Goal: Information Seeking & Learning: Find specific page/section

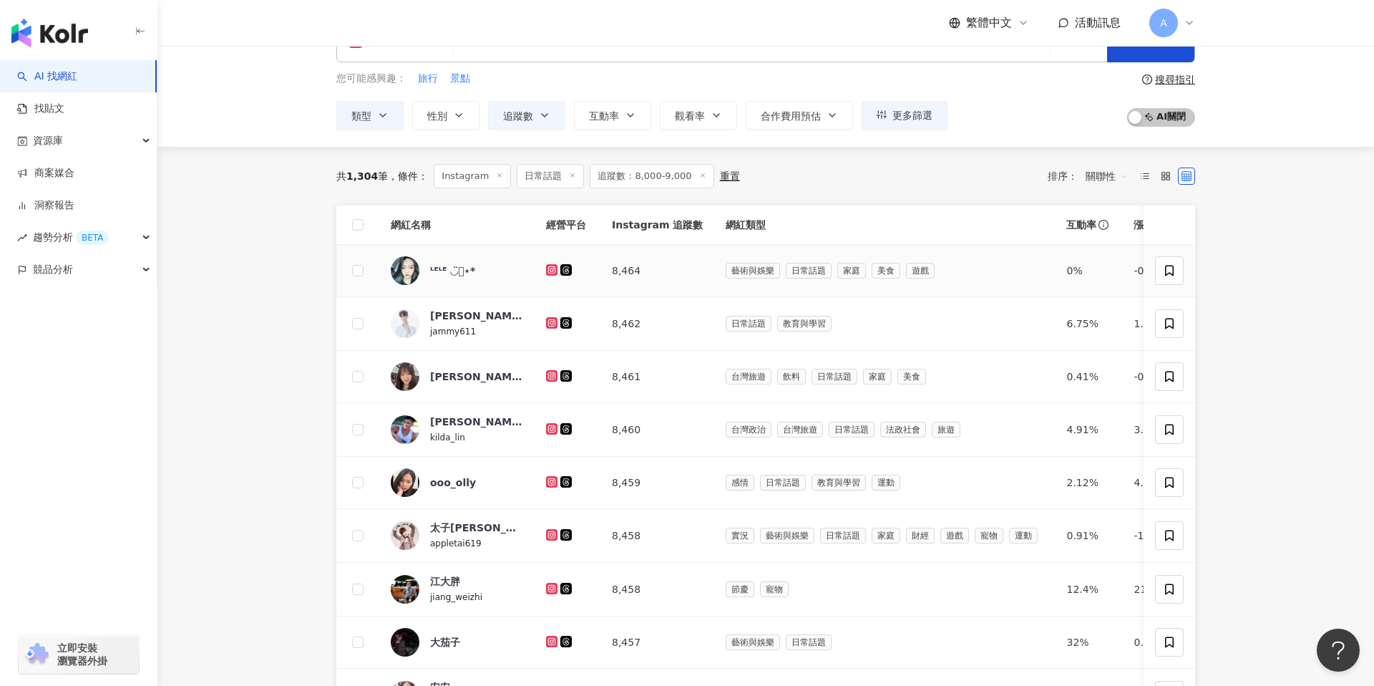
click at [554, 272] on icon at bounding box center [552, 270] width 9 height 9
click at [555, 319] on icon at bounding box center [551, 322] width 11 height 11
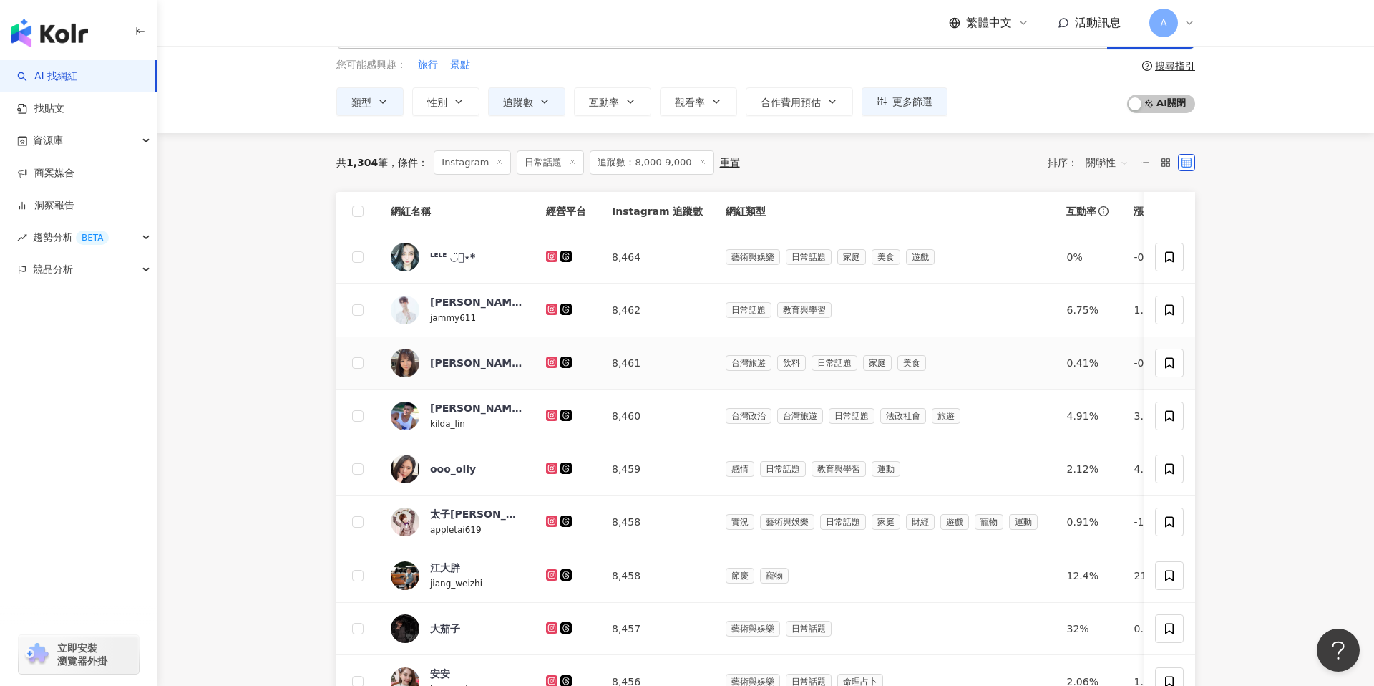
click at [553, 364] on icon at bounding box center [552, 362] width 6 height 6
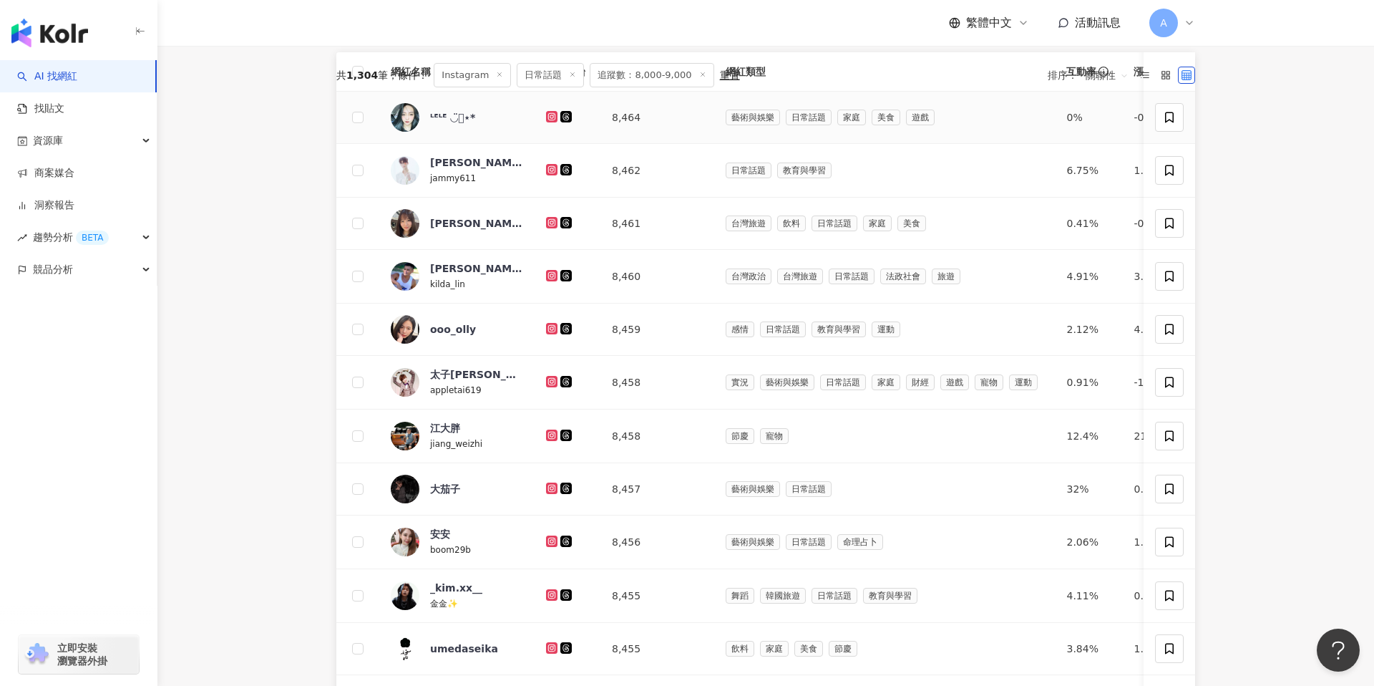
scroll to position [248, 0]
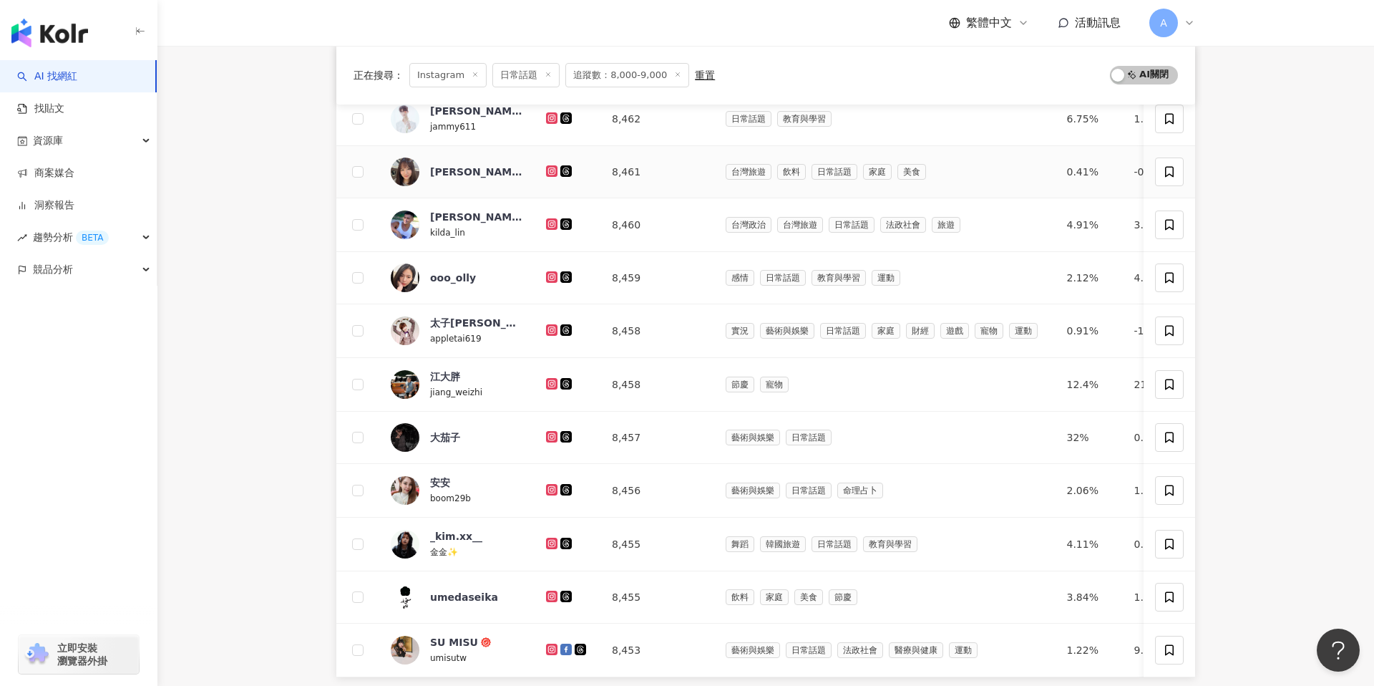
click at [551, 167] on icon at bounding box center [552, 171] width 9 height 9
click at [553, 225] on icon at bounding box center [552, 223] width 6 height 6
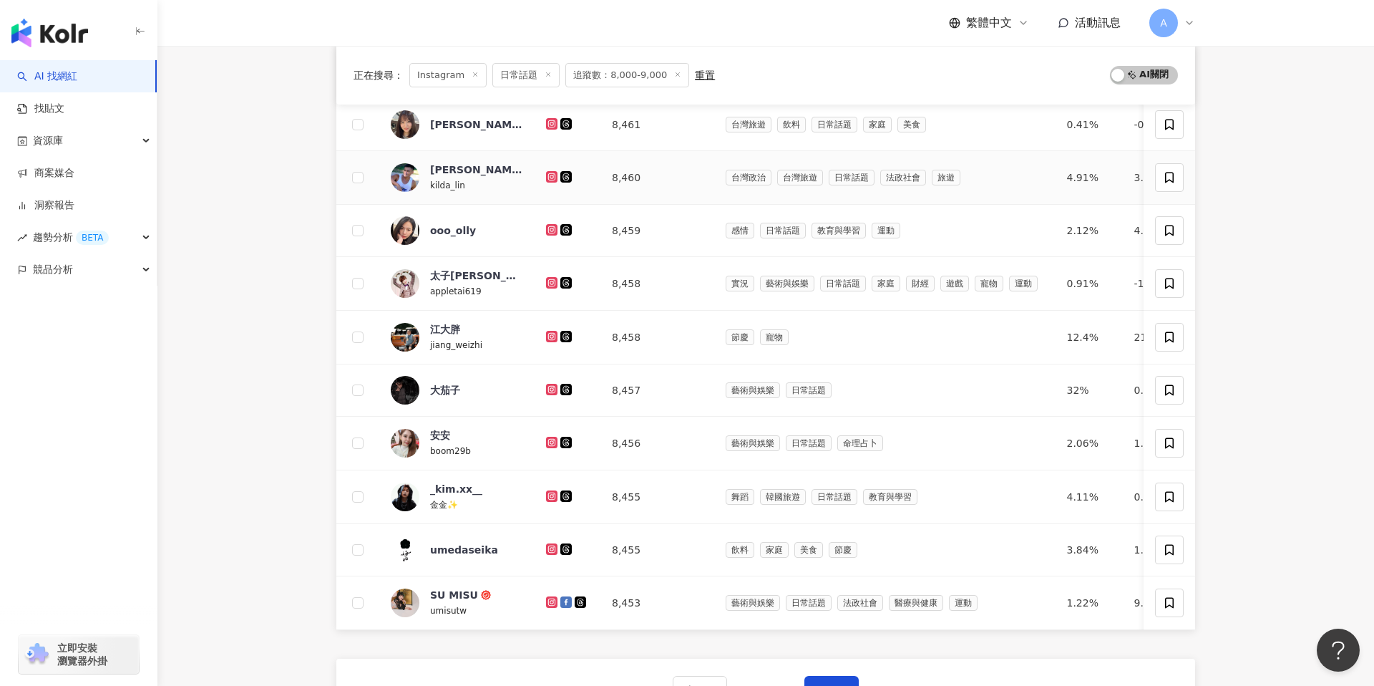
scroll to position [308, 0]
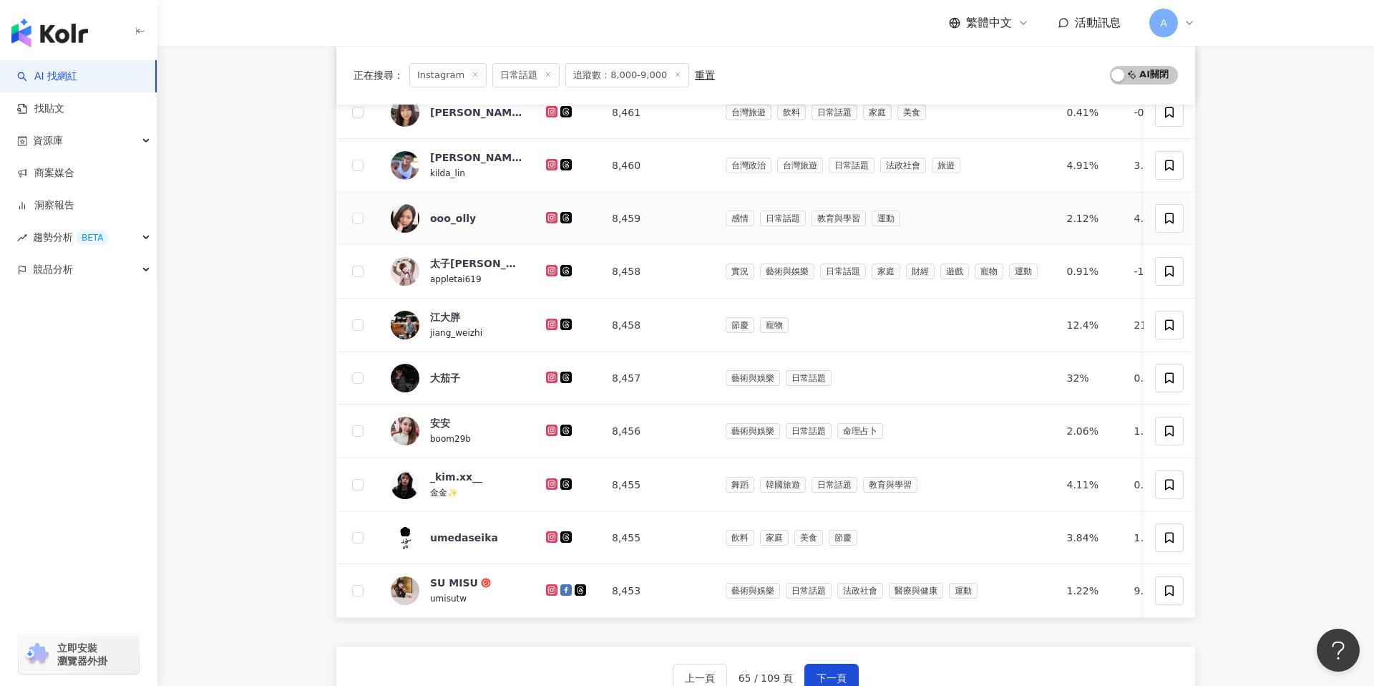
click at [551, 218] on icon at bounding box center [552, 217] width 2 height 2
click at [551, 269] on icon at bounding box center [552, 270] width 2 height 2
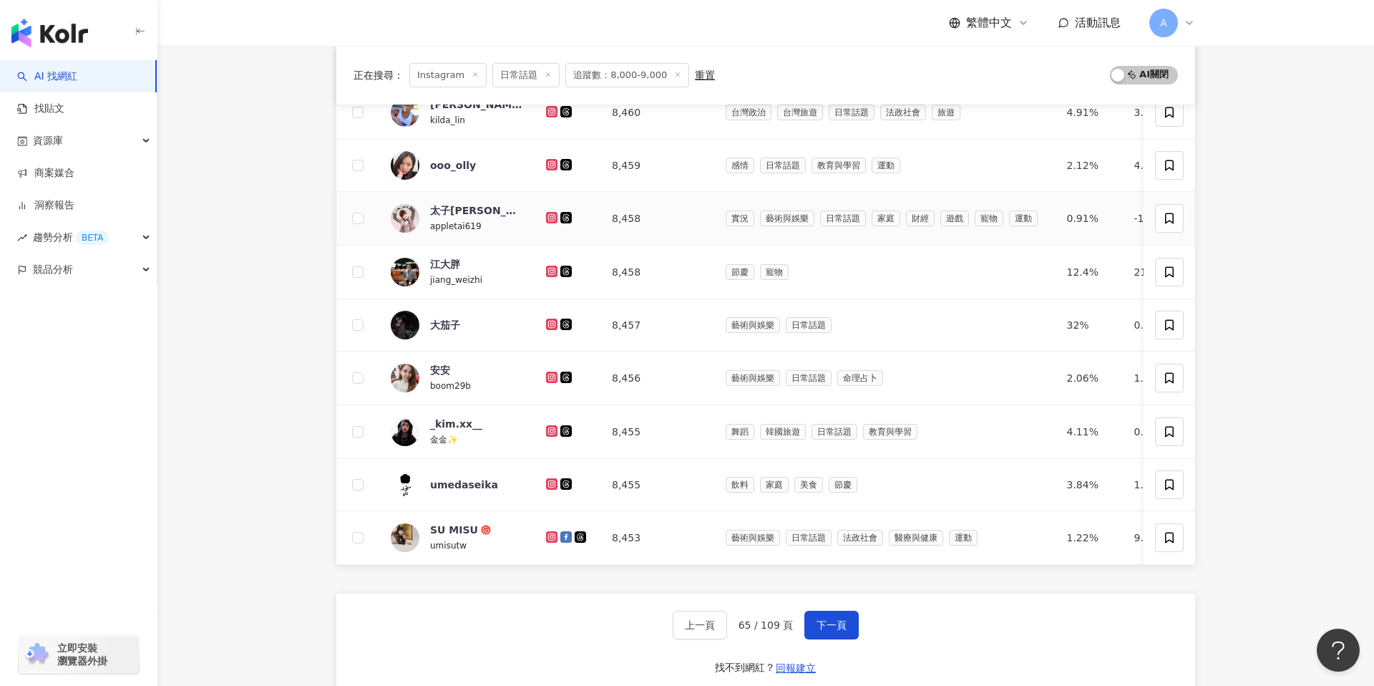
scroll to position [376, 0]
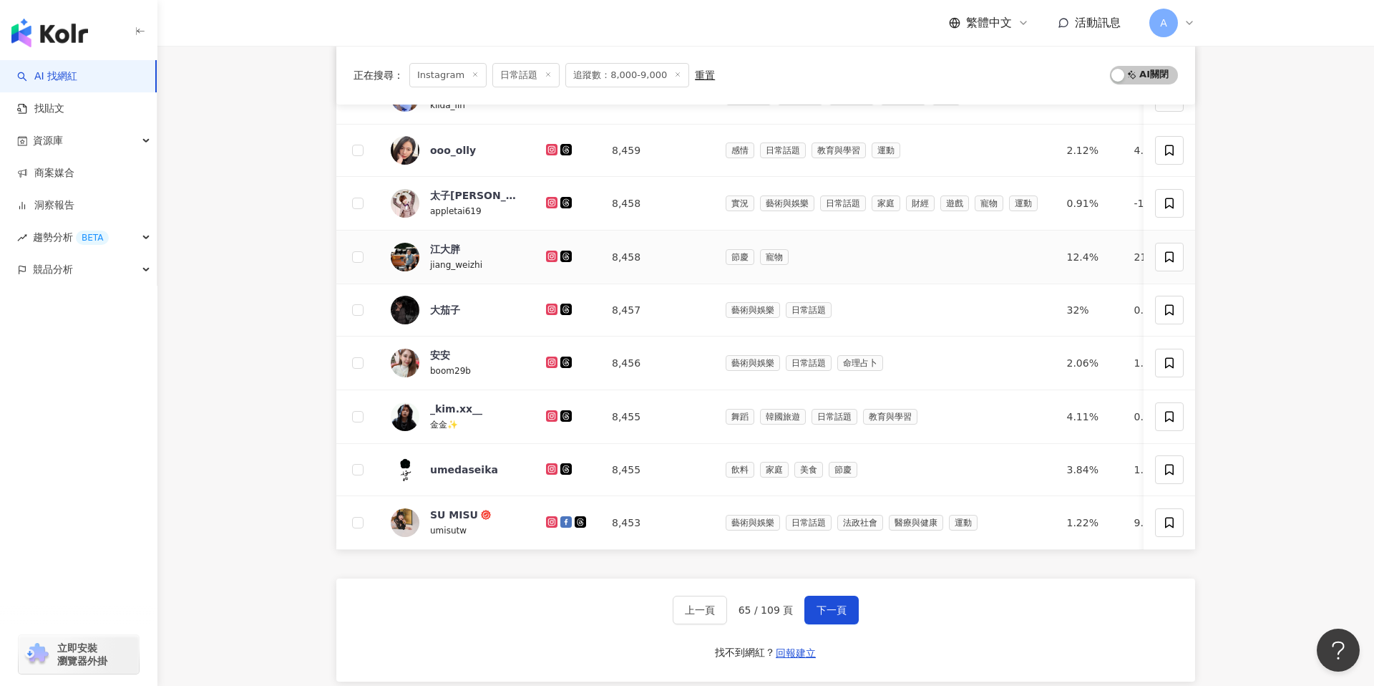
click at [551, 257] on icon at bounding box center [552, 256] width 6 height 6
click at [551, 308] on icon at bounding box center [552, 309] width 9 height 9
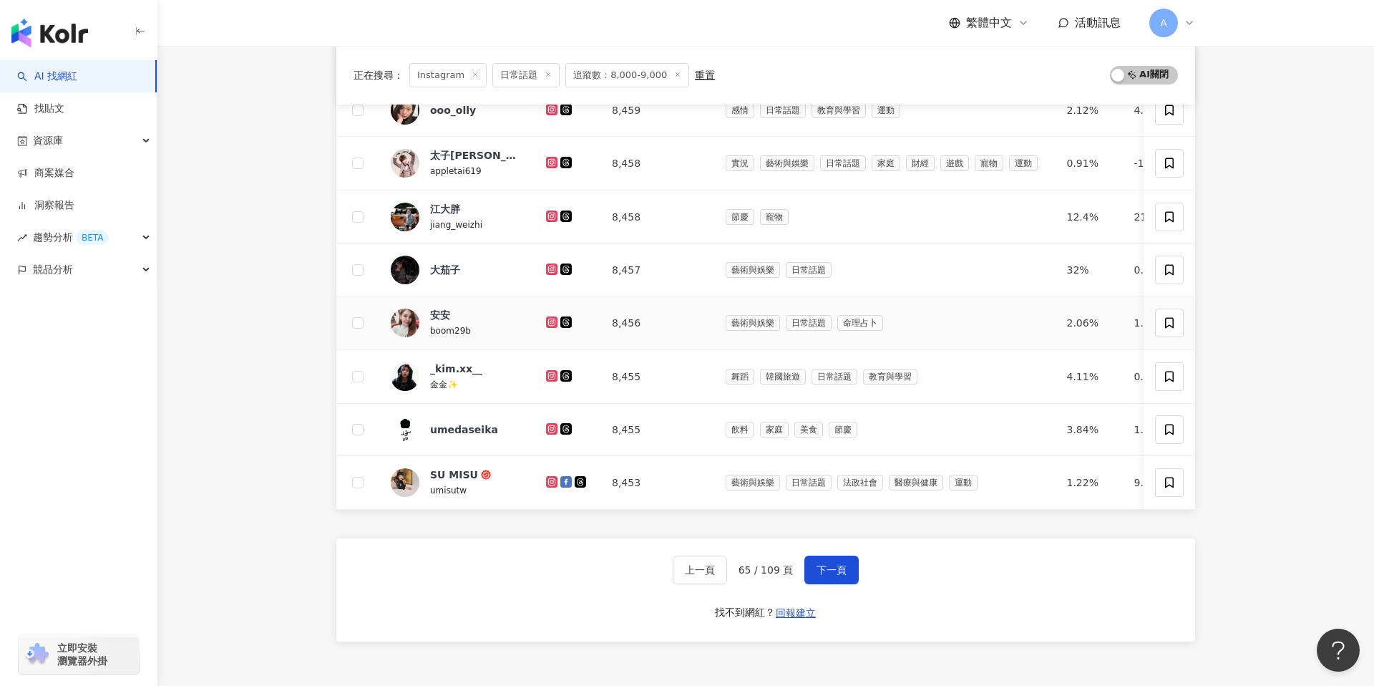
scroll to position [414, 0]
click at [551, 316] on div at bounding box center [567, 324] width 43 height 16
click at [553, 320] on icon at bounding box center [552, 323] width 6 height 6
click at [553, 384] on div at bounding box center [567, 378] width 43 height 16
click at [551, 382] on icon at bounding box center [551, 377] width 11 height 11
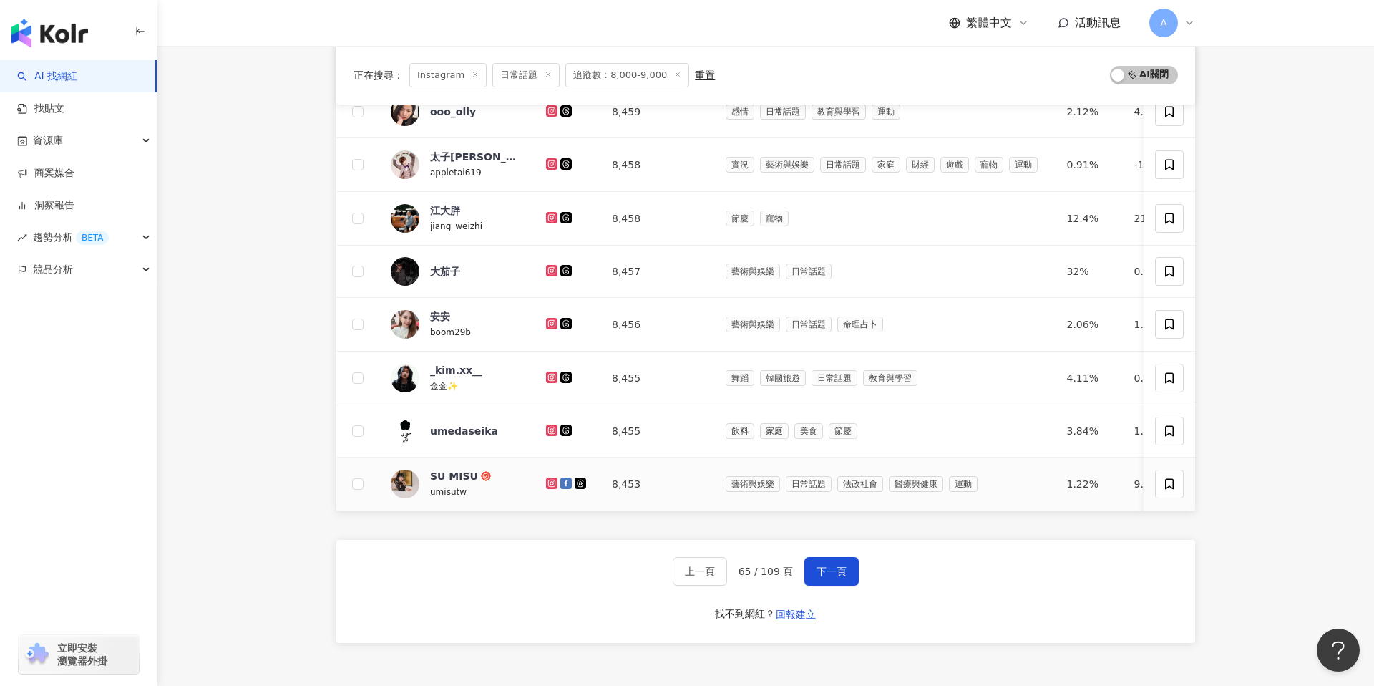
click at [551, 484] on icon at bounding box center [552, 483] width 9 height 9
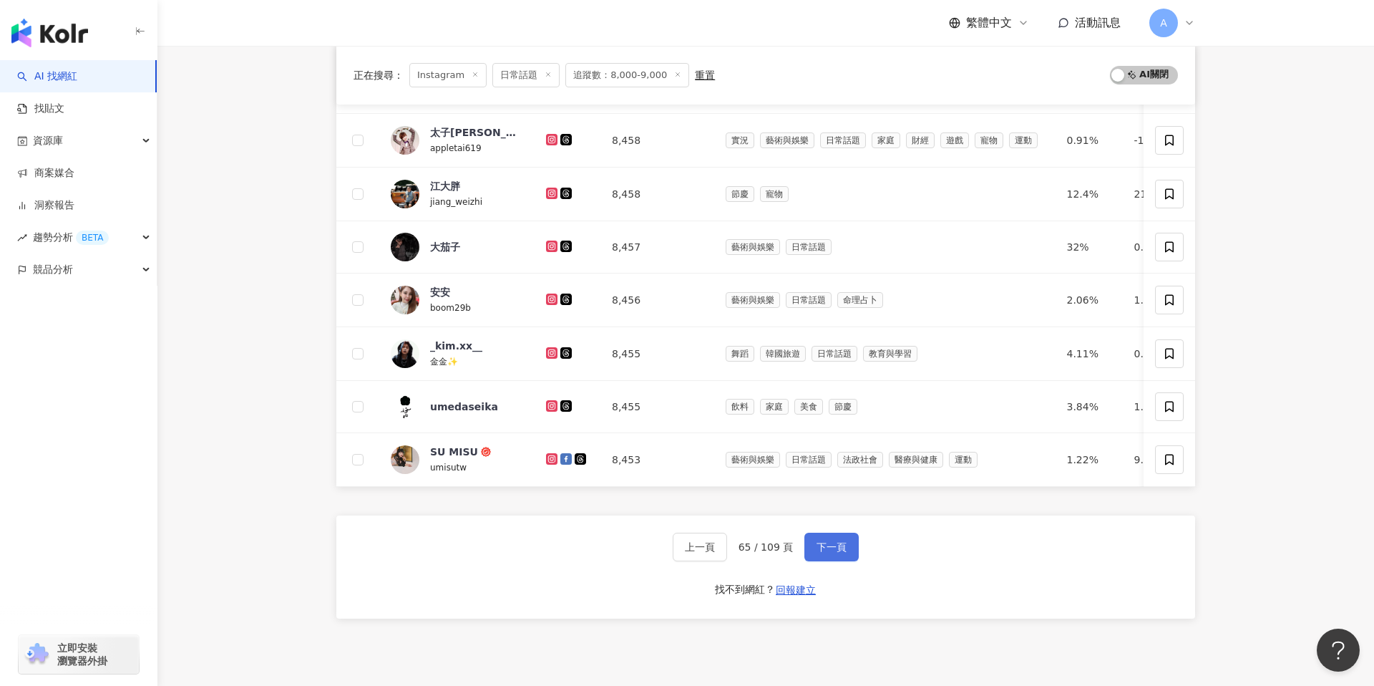
click at [828, 548] on span "下一頁" at bounding box center [832, 546] width 30 height 11
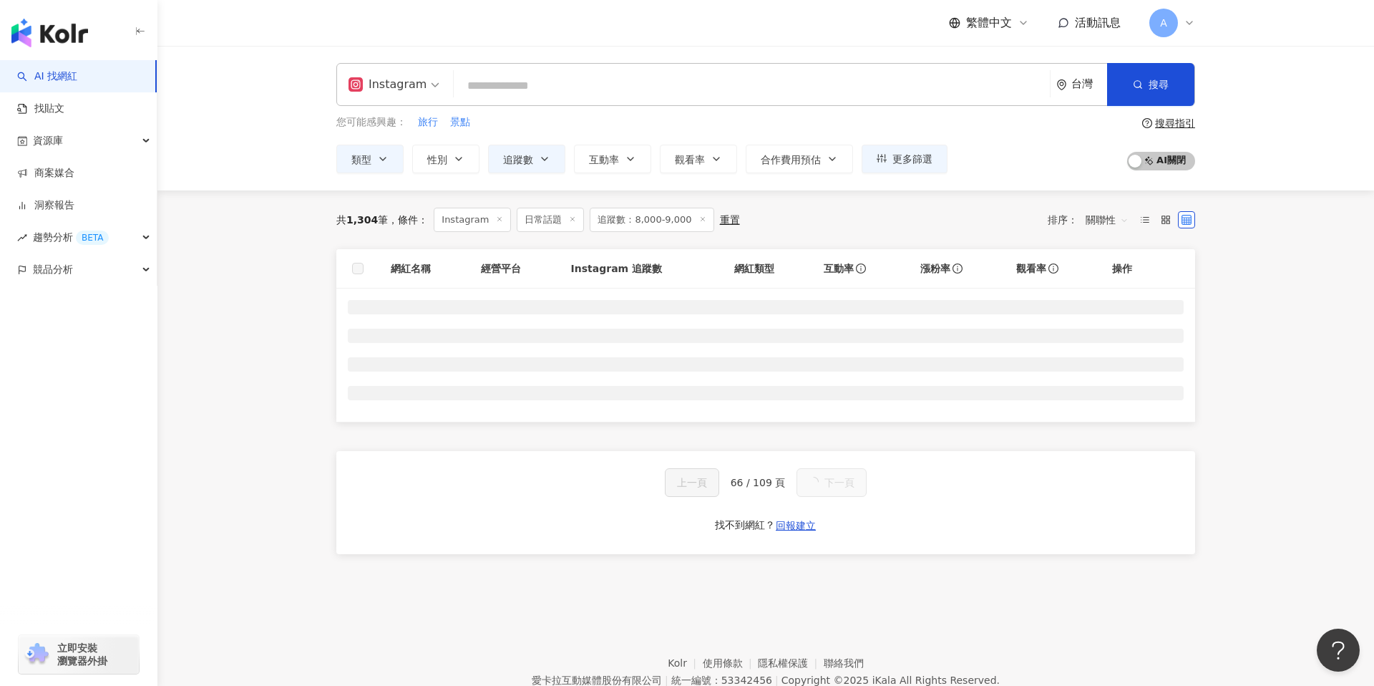
scroll to position [35, 0]
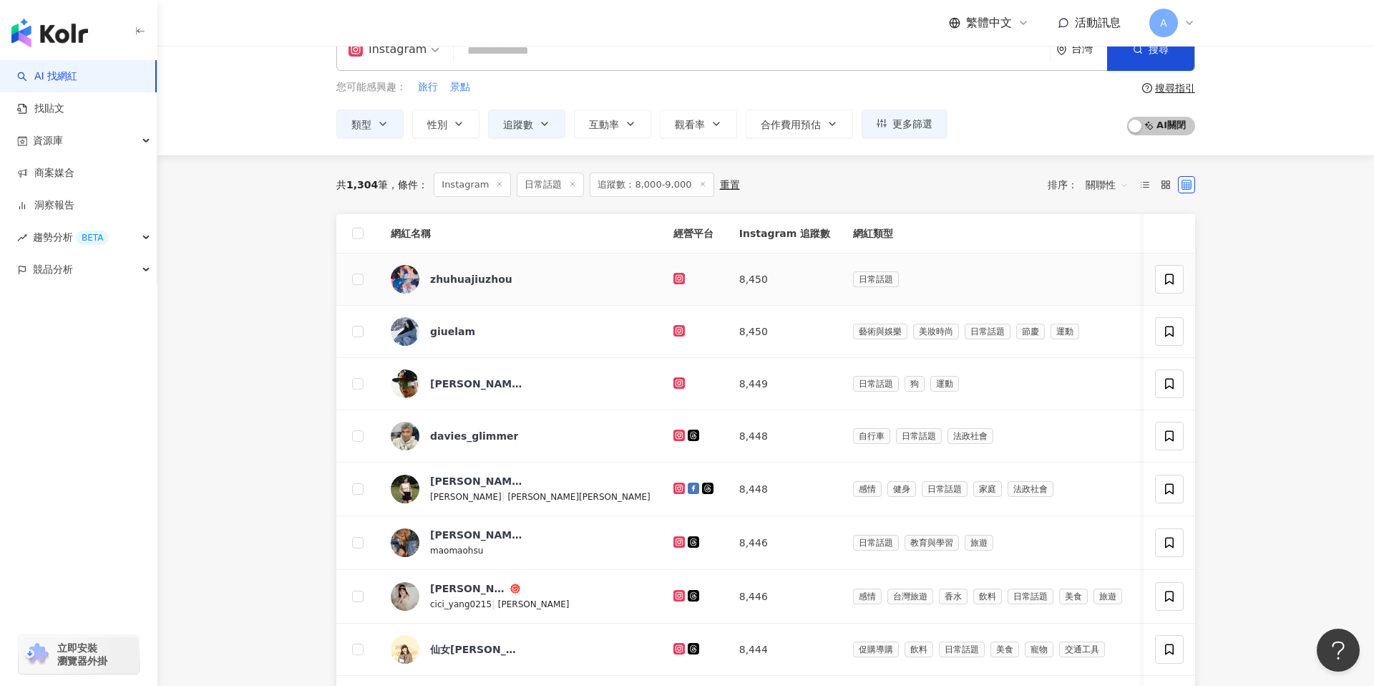
click at [674, 278] on icon at bounding box center [679, 278] width 11 height 11
click at [675, 329] on icon at bounding box center [679, 330] width 9 height 9
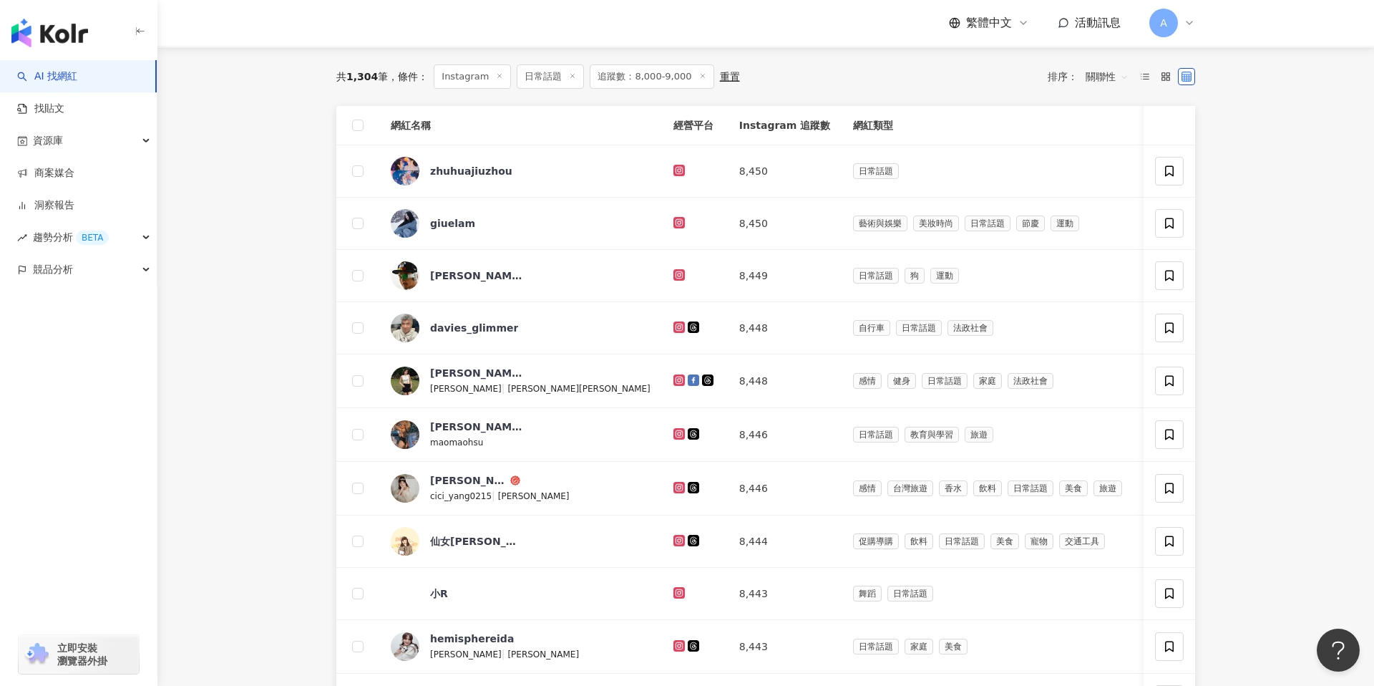
scroll to position [199, 0]
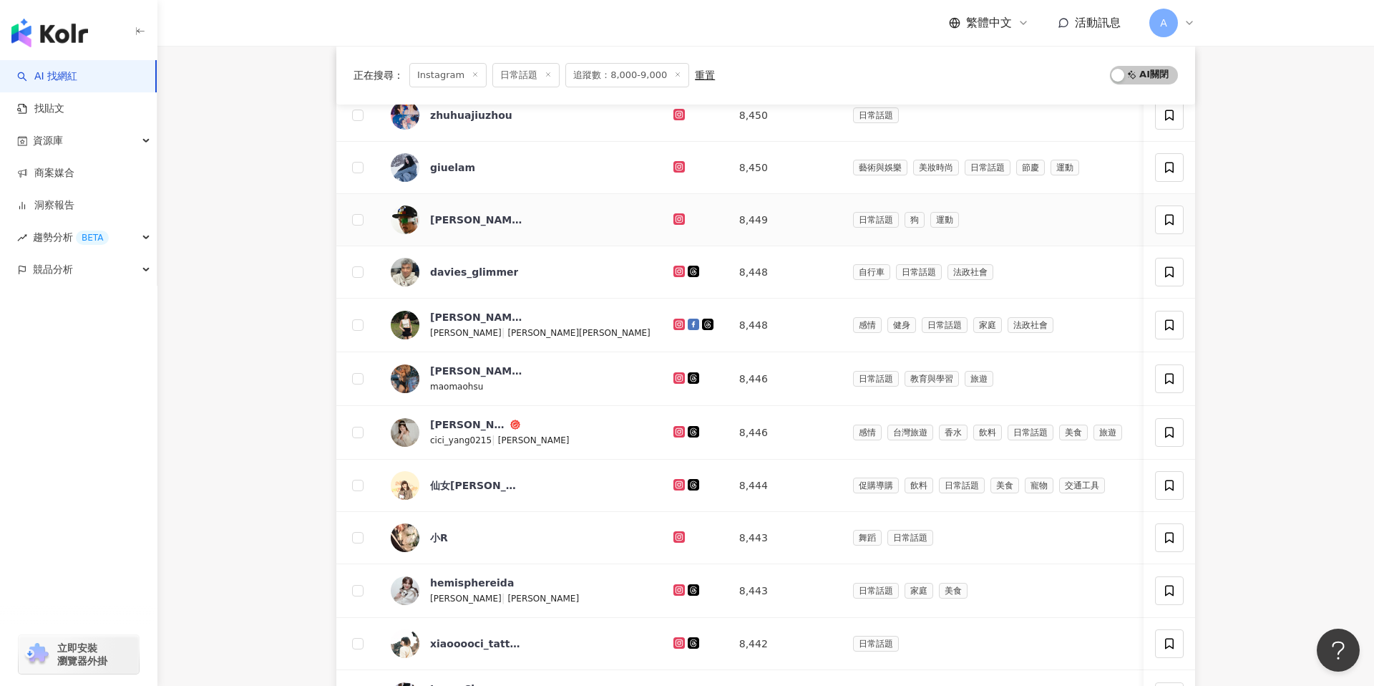
click at [675, 218] on icon at bounding box center [679, 219] width 9 height 9
click at [675, 268] on icon at bounding box center [679, 271] width 9 height 9
click at [674, 323] on g at bounding box center [679, 324] width 11 height 11
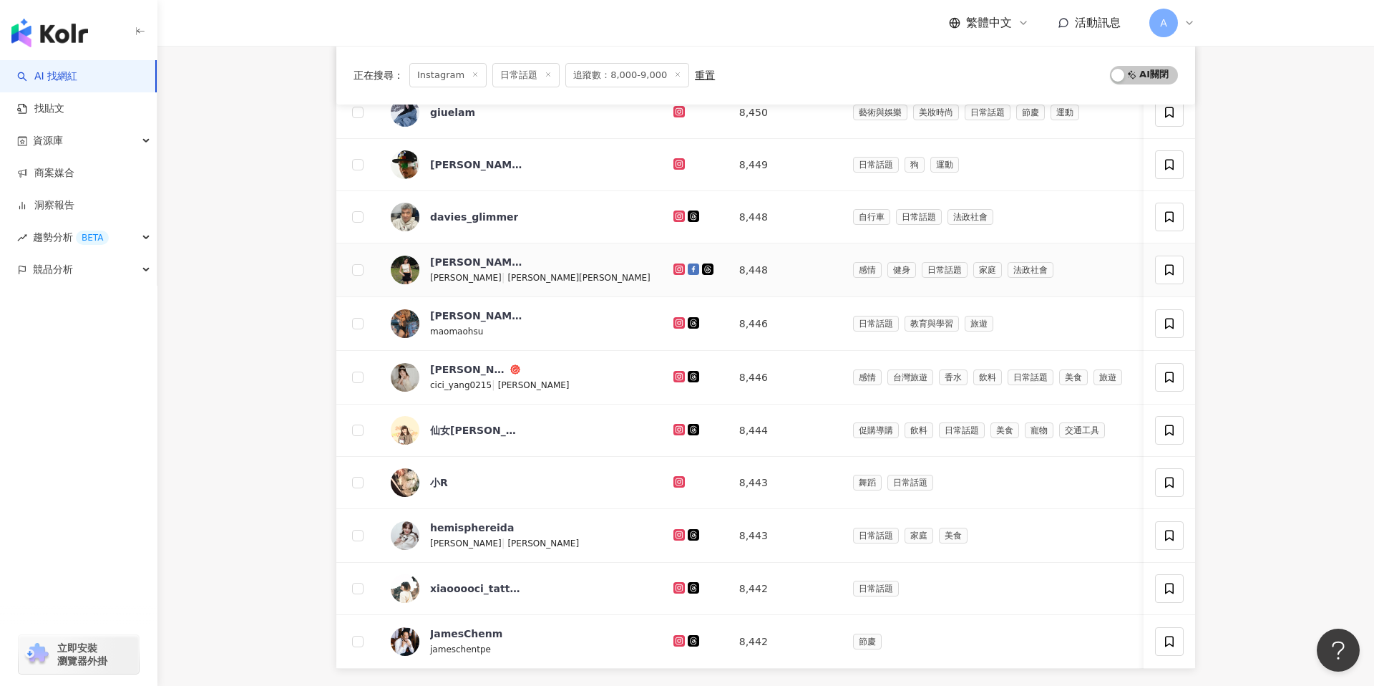
scroll to position [253, 0]
click at [678, 322] on icon at bounding box center [679, 323] width 2 height 2
click at [676, 374] on icon at bounding box center [679, 377] width 6 height 6
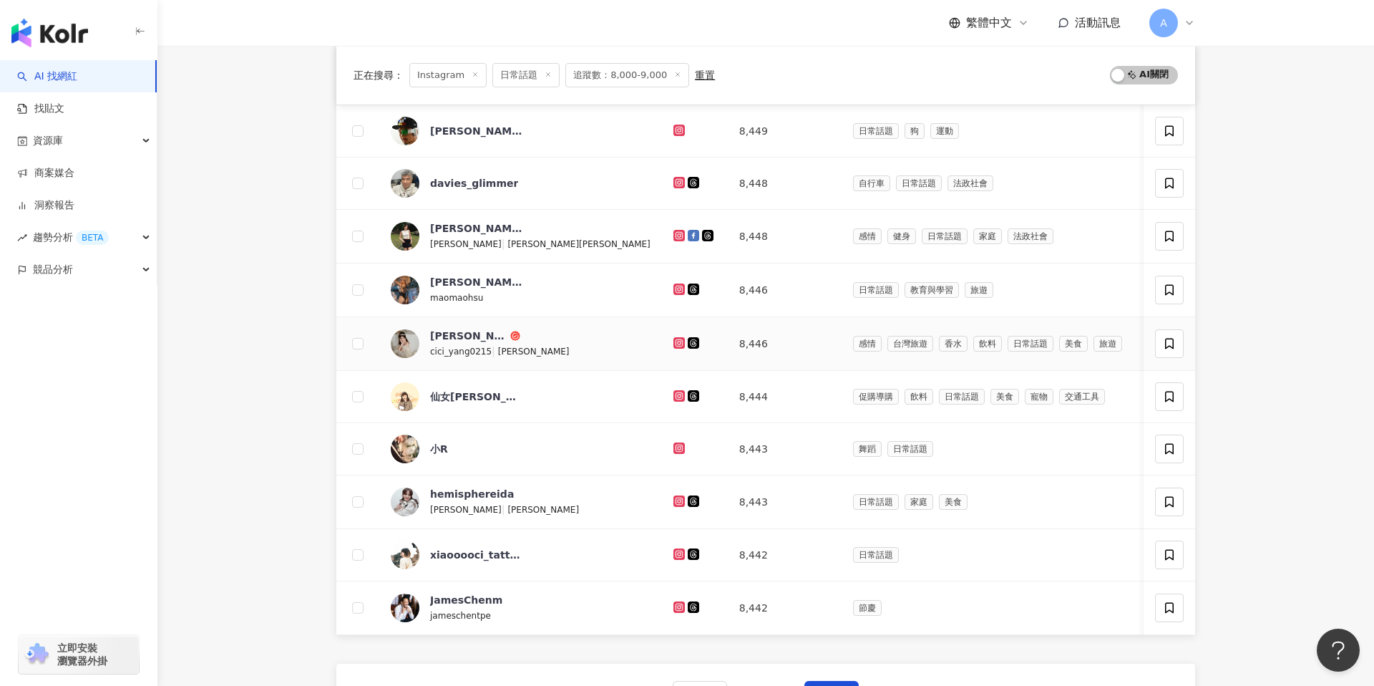
scroll to position [289, 0]
click at [674, 396] on icon at bounding box center [679, 394] width 11 height 11
click at [678, 445] on icon at bounding box center [679, 446] width 2 height 2
click at [674, 503] on icon at bounding box center [679, 499] width 11 height 11
click at [675, 549] on icon at bounding box center [679, 552] width 9 height 9
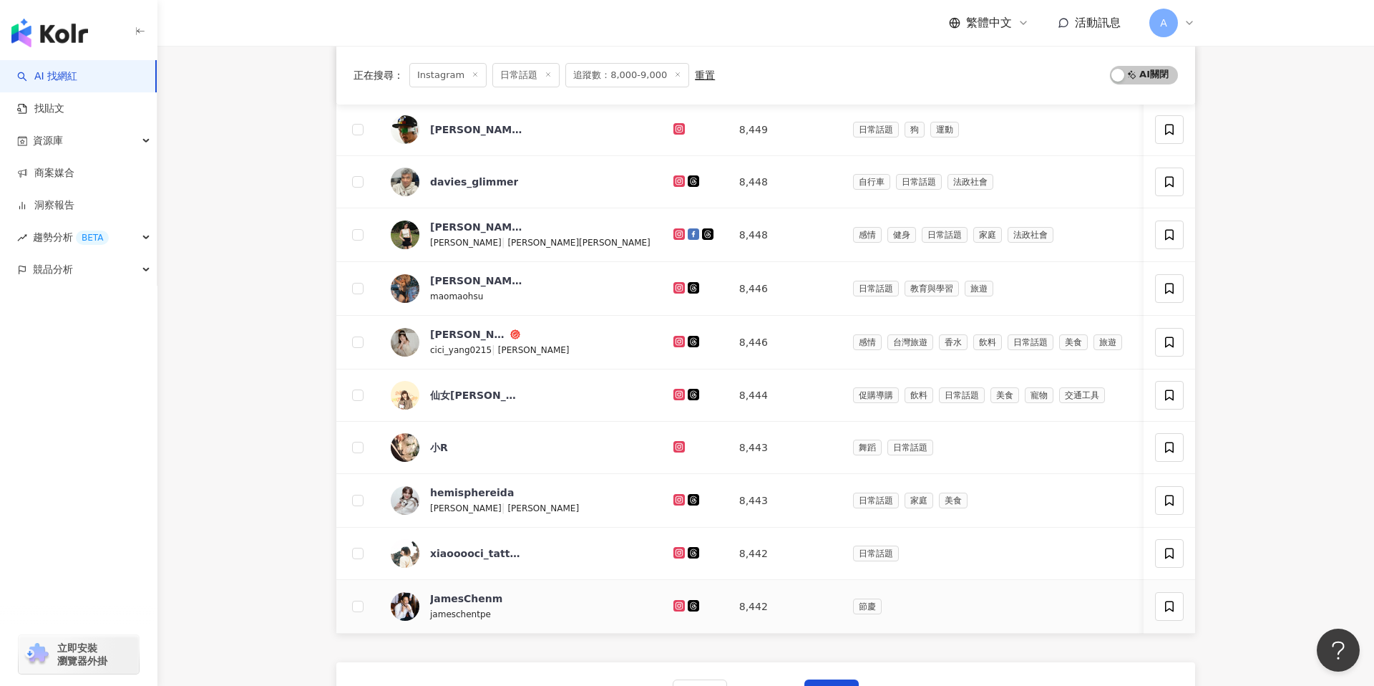
click at [678, 604] on icon at bounding box center [679, 605] width 2 height 2
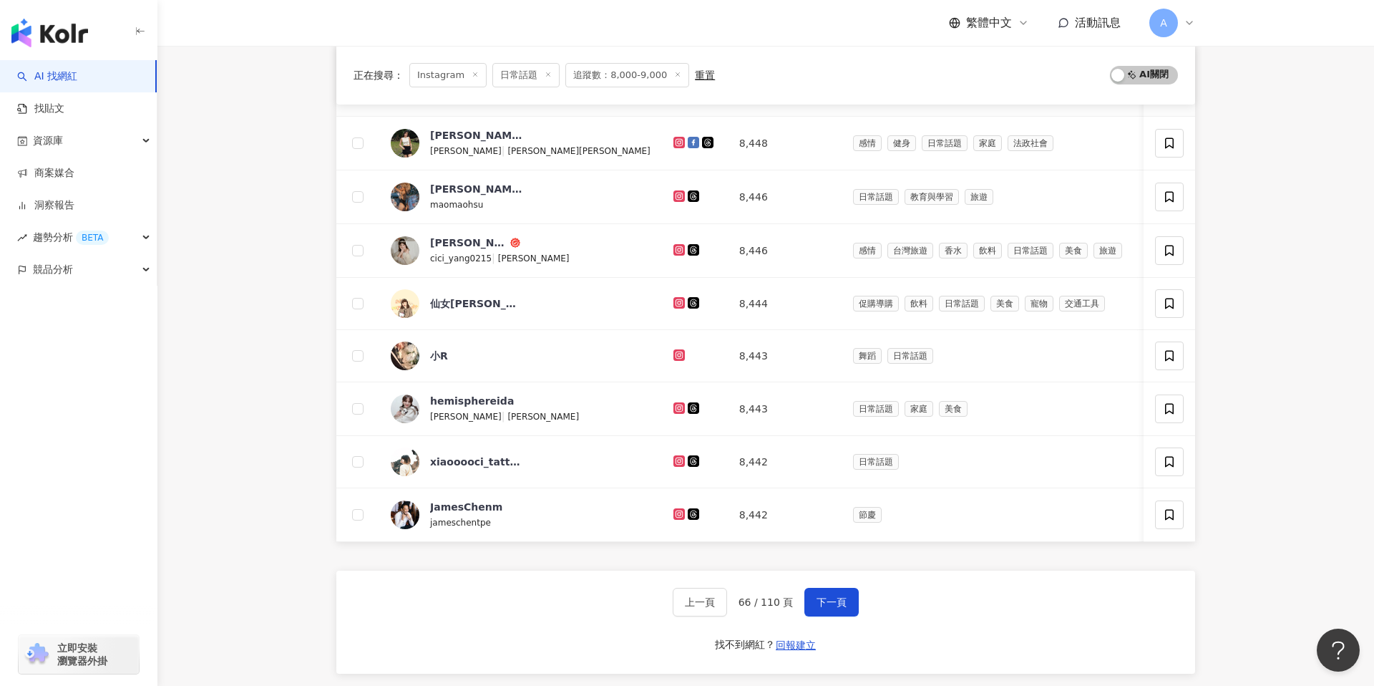
scroll to position [430, 0]
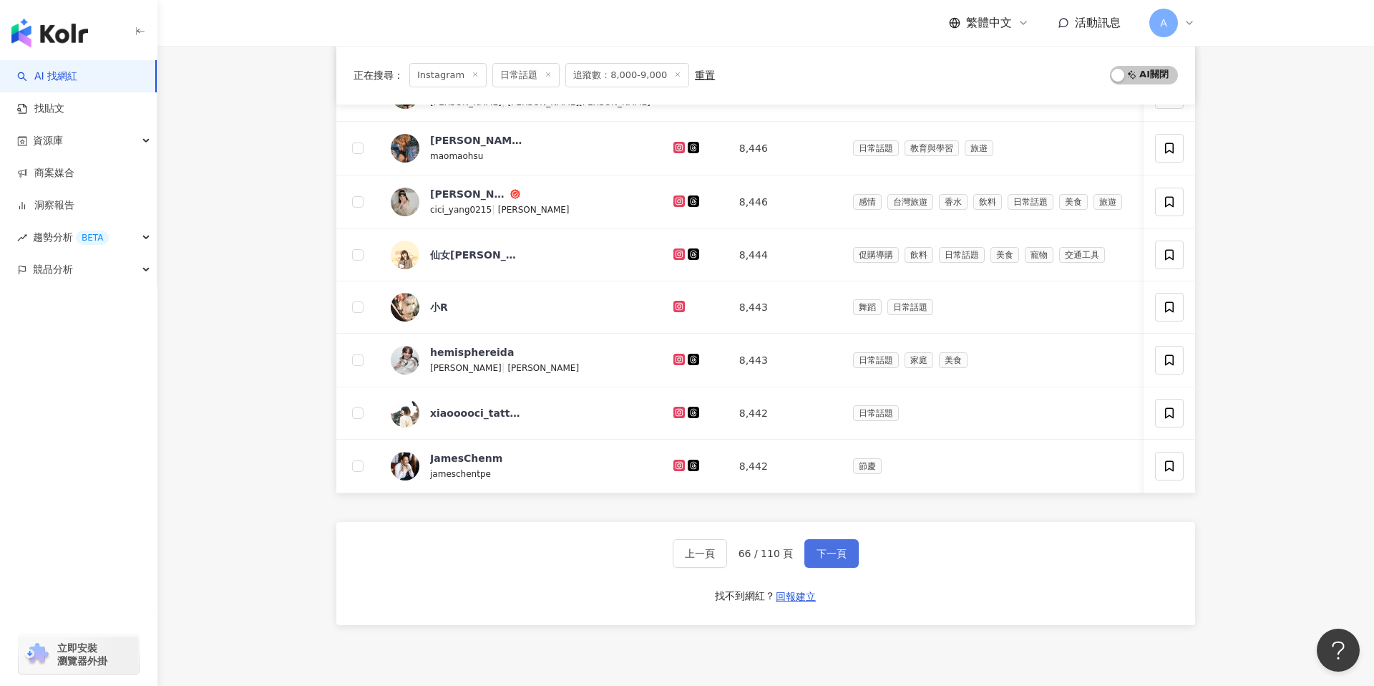
click at [821, 555] on span "下一頁" at bounding box center [832, 553] width 30 height 11
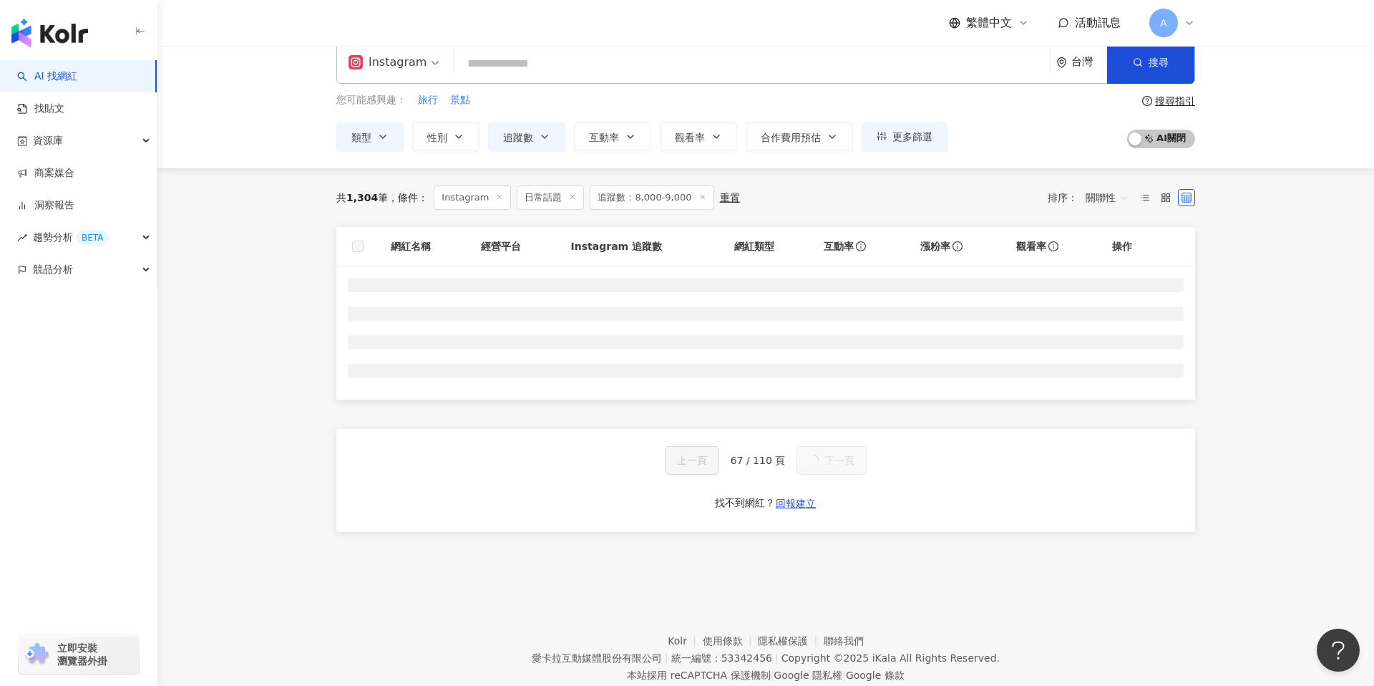
scroll to position [24, 0]
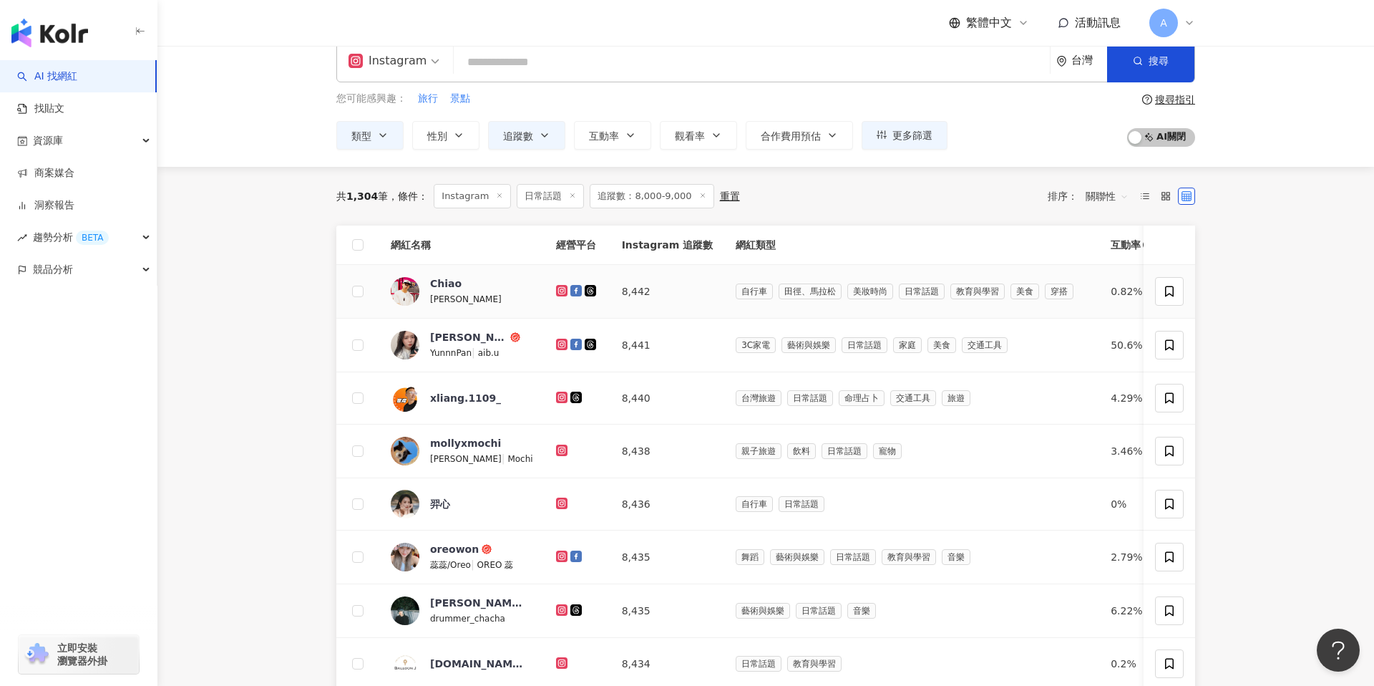
click at [558, 290] on icon at bounding box center [561, 290] width 6 height 6
click at [556, 339] on icon at bounding box center [561, 344] width 11 height 11
click at [558, 393] on icon at bounding box center [562, 397] width 9 height 9
click at [558, 447] on icon at bounding box center [562, 450] width 9 height 9
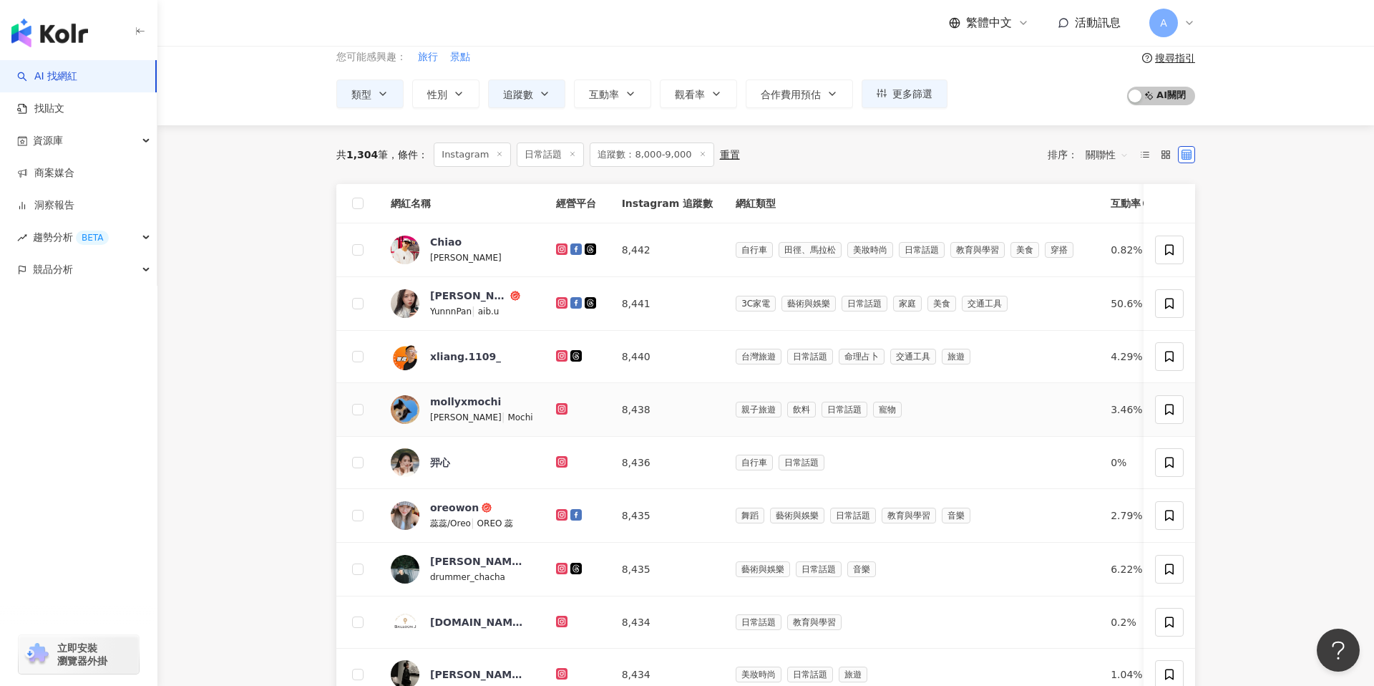
scroll to position [64, 0]
click at [558, 459] on icon at bounding box center [562, 463] width 9 height 9
click at [556, 511] on icon at bounding box center [561, 515] width 11 height 11
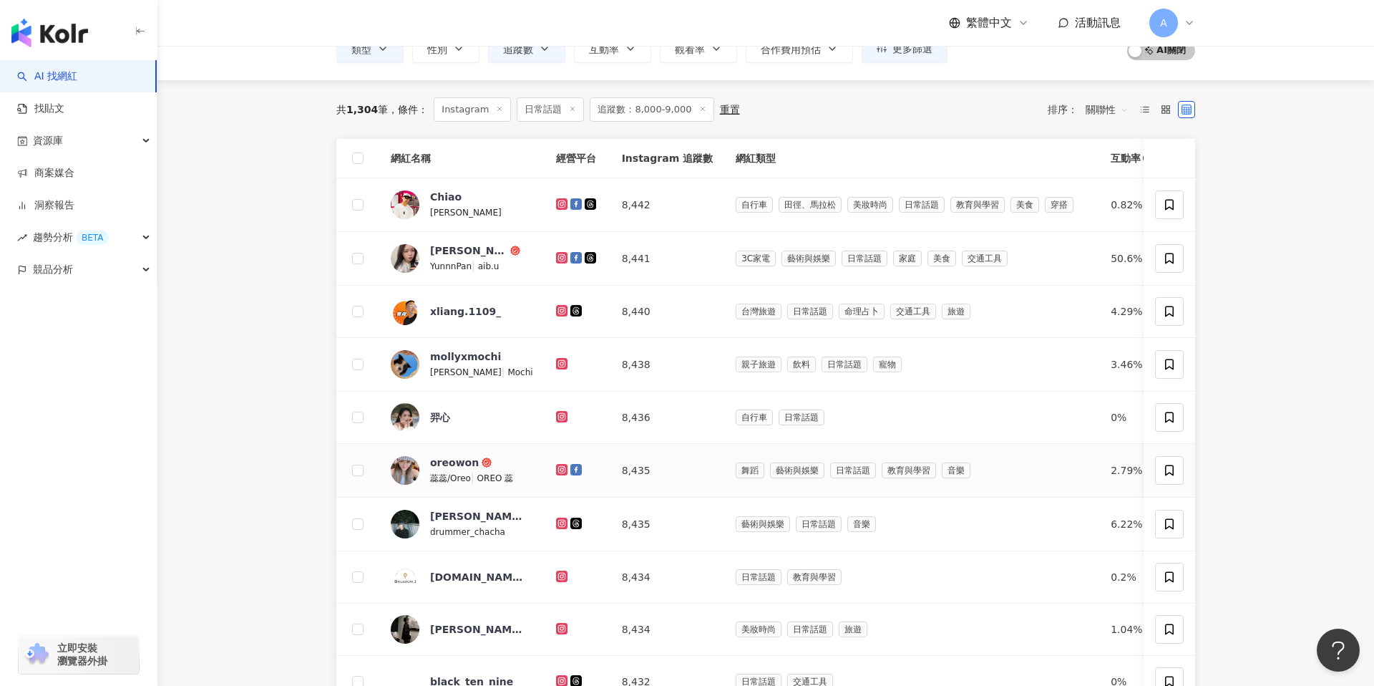
scroll to position [138, 0]
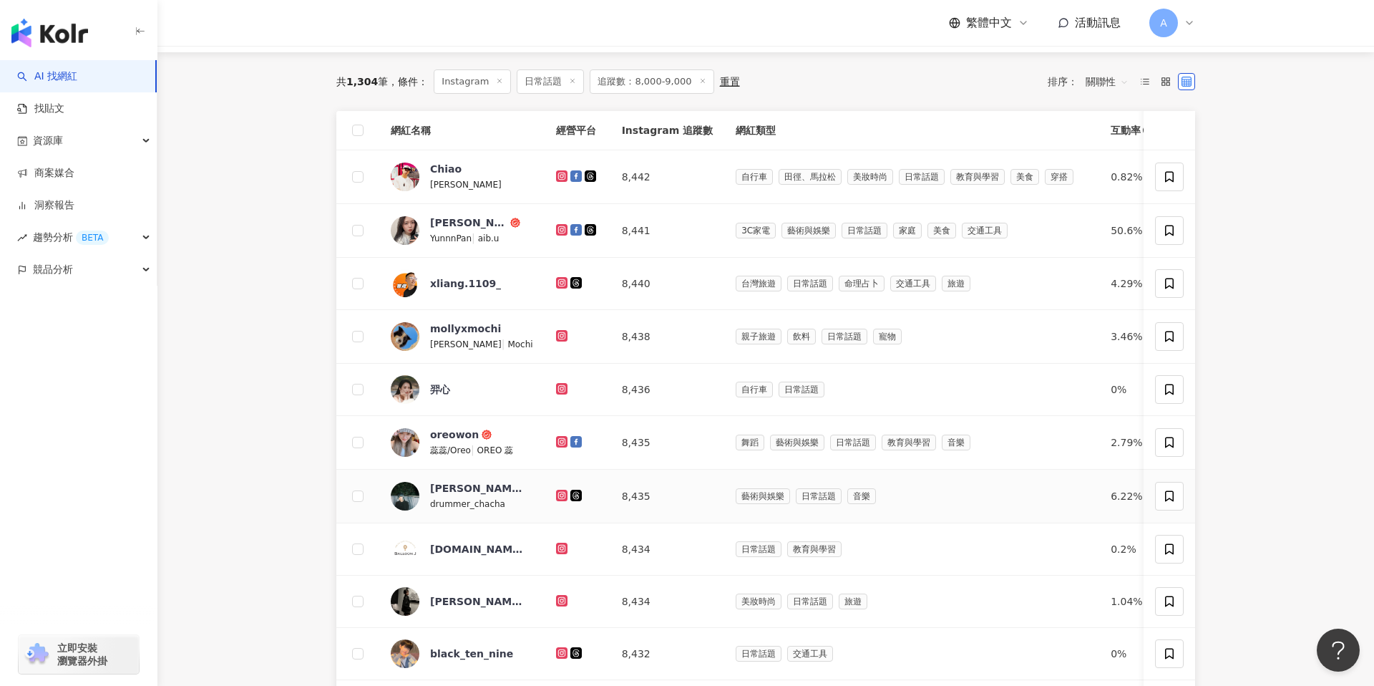
click at [556, 496] on icon at bounding box center [561, 495] width 11 height 11
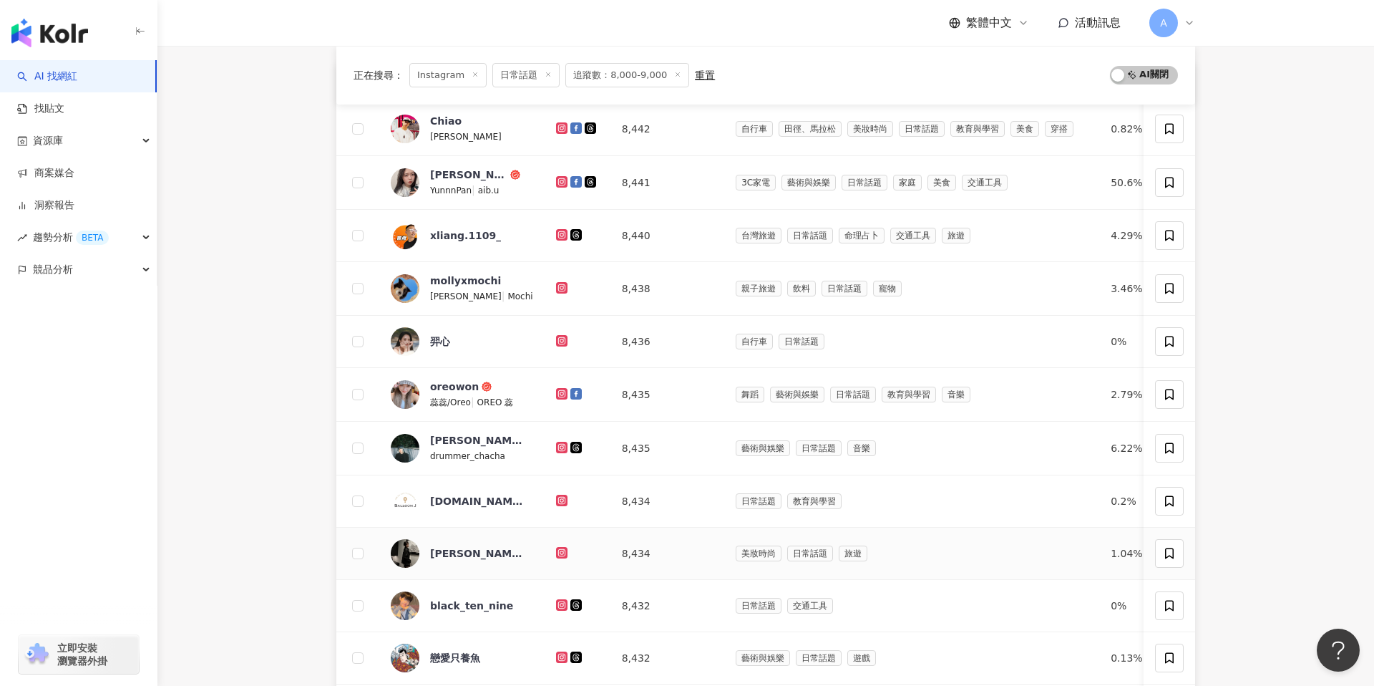
click at [558, 551] on icon at bounding box center [562, 552] width 9 height 9
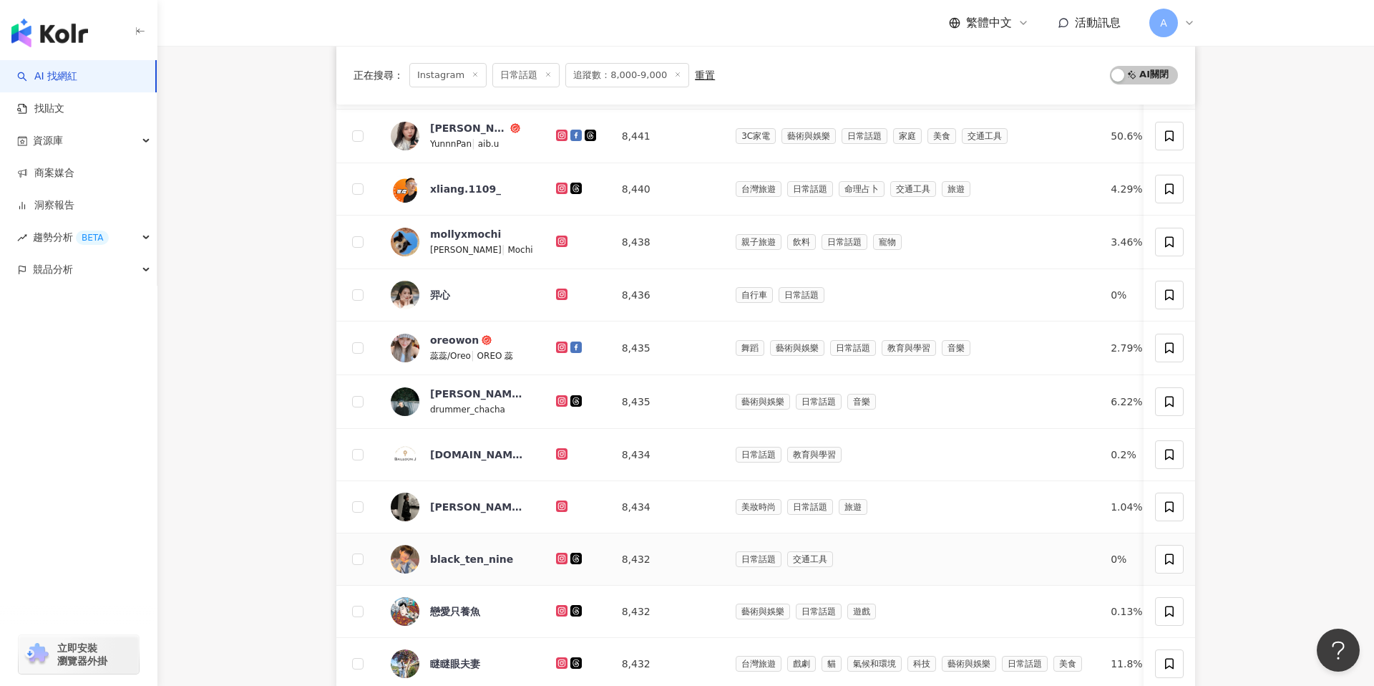
click at [556, 553] on icon at bounding box center [561, 558] width 11 height 11
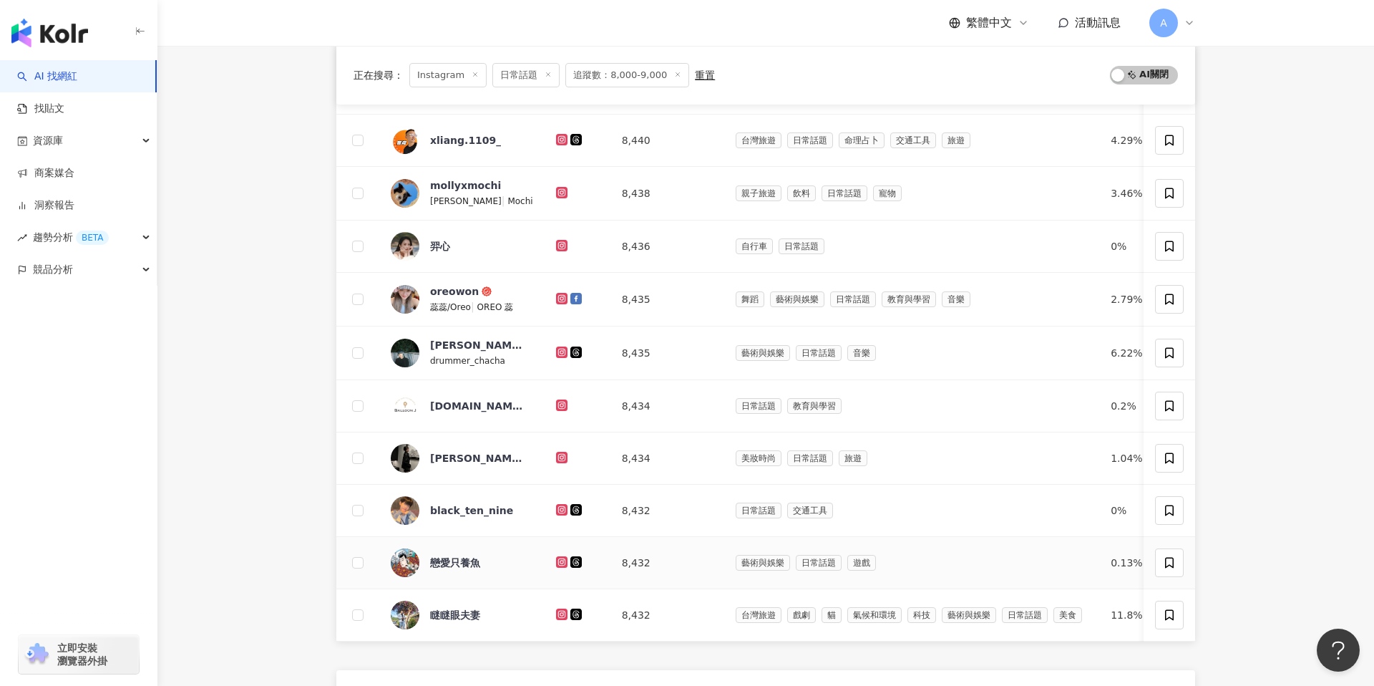
scroll to position [281, 0]
click at [558, 560] on icon at bounding box center [561, 562] width 6 height 6
click at [556, 609] on icon at bounding box center [561, 614] width 11 height 11
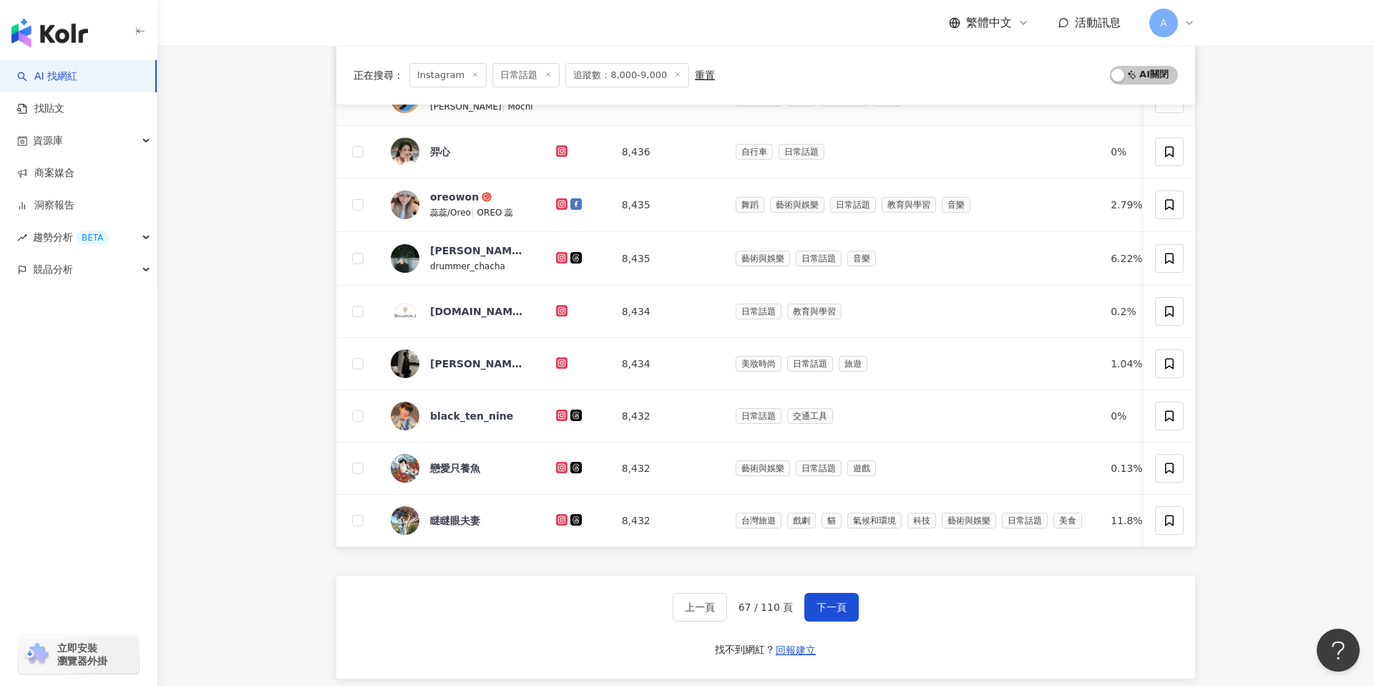
scroll to position [390, 0]
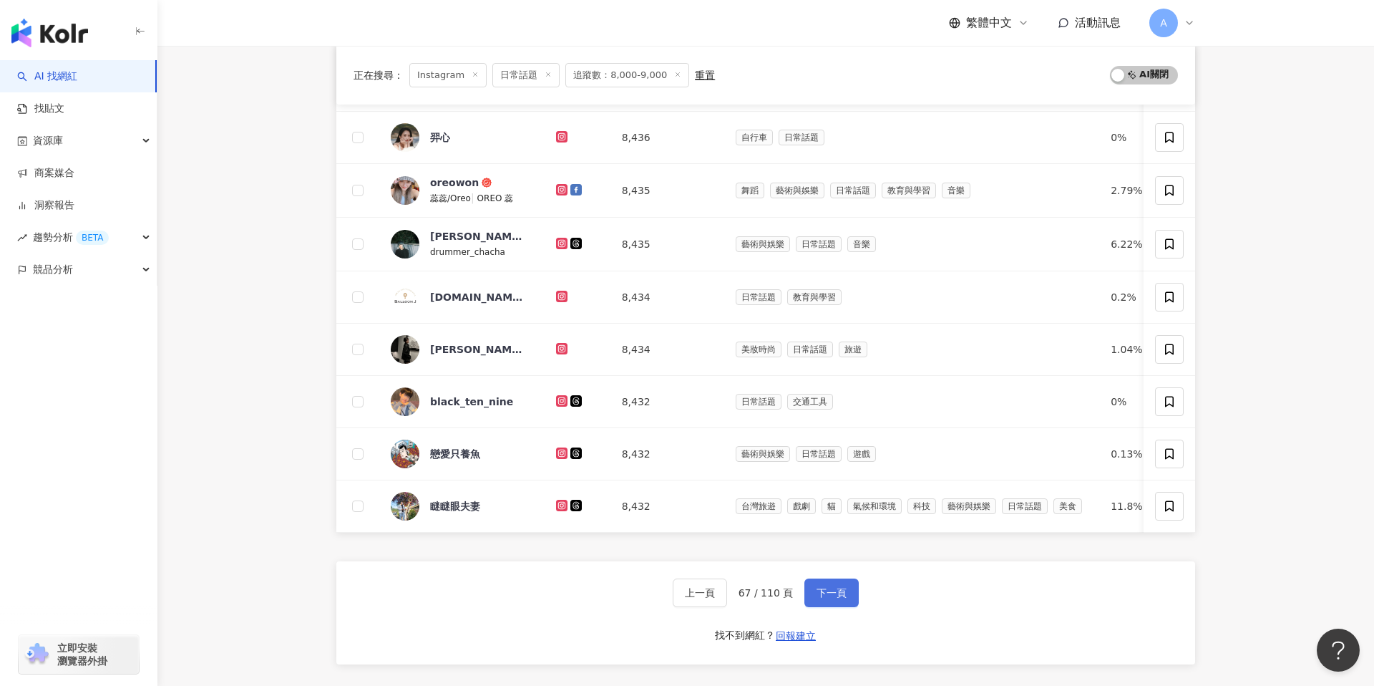
click at [828, 598] on button "下一頁" at bounding box center [832, 592] width 54 height 29
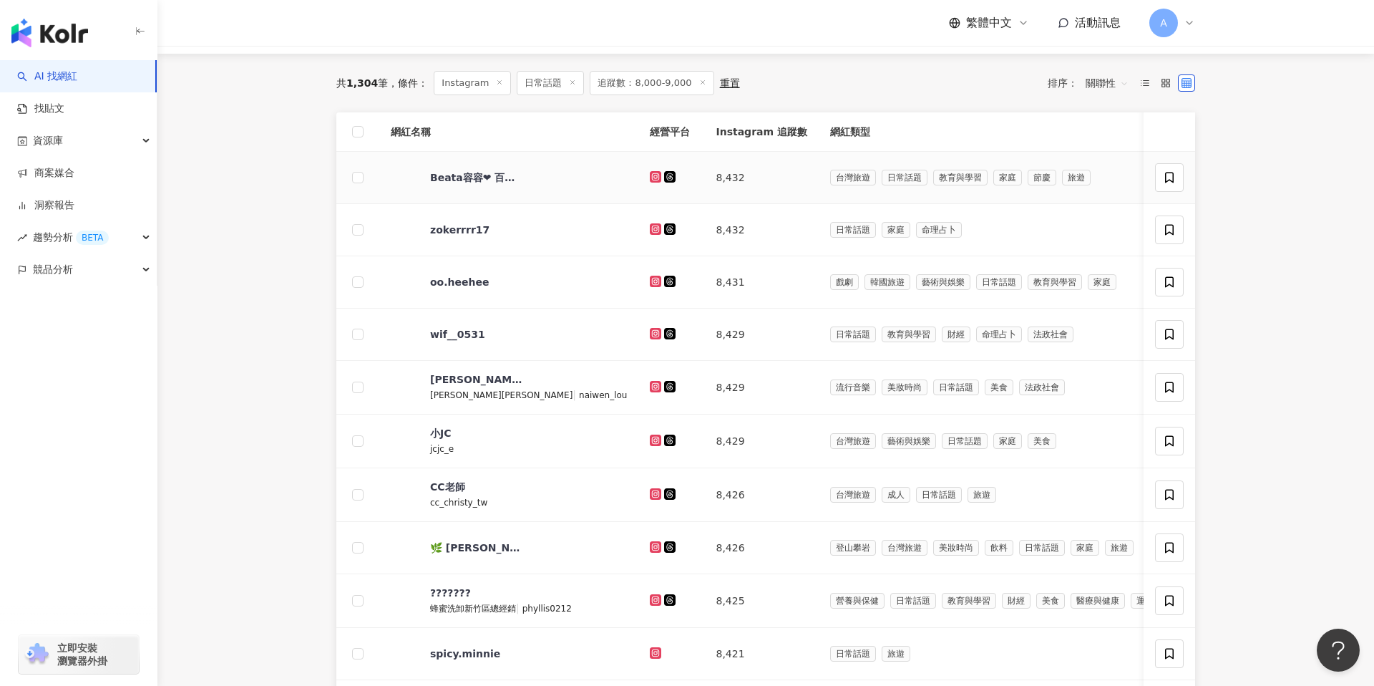
scroll to position [142, 0]
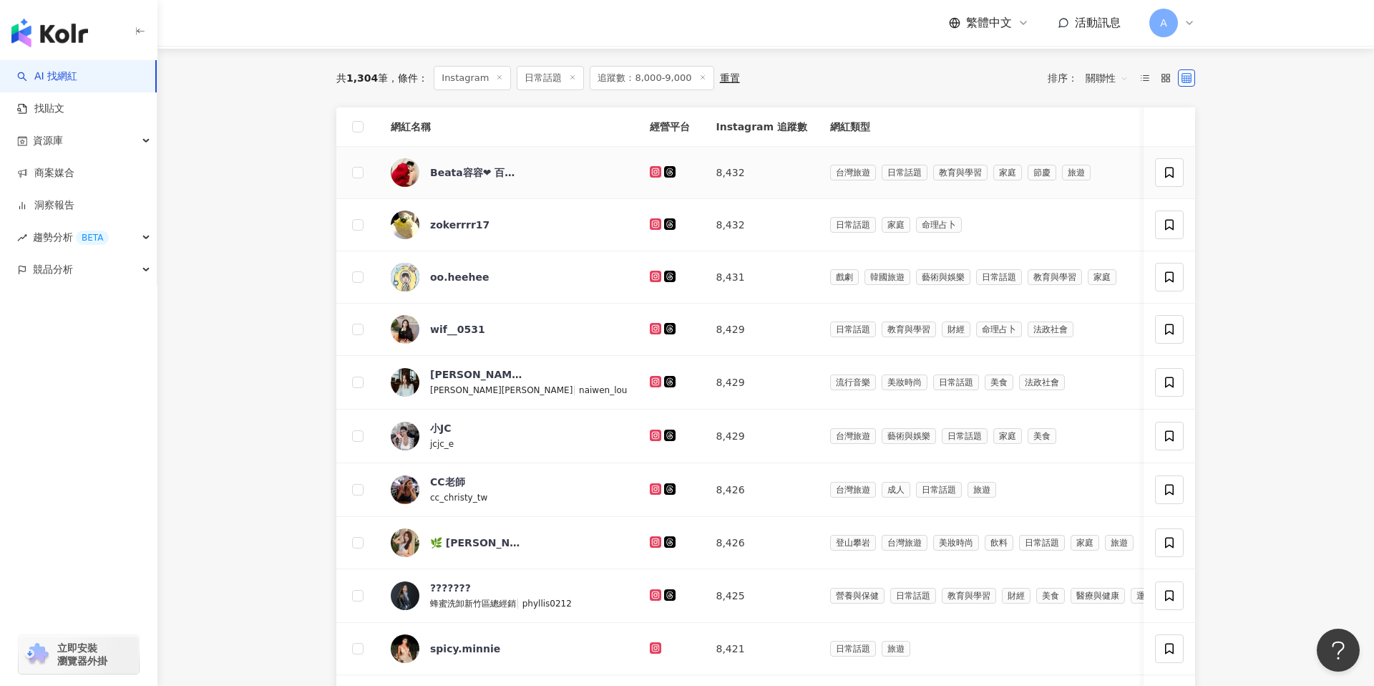
click at [651, 168] on icon at bounding box center [655, 172] width 9 height 9
click at [650, 220] on icon at bounding box center [655, 223] width 11 height 11
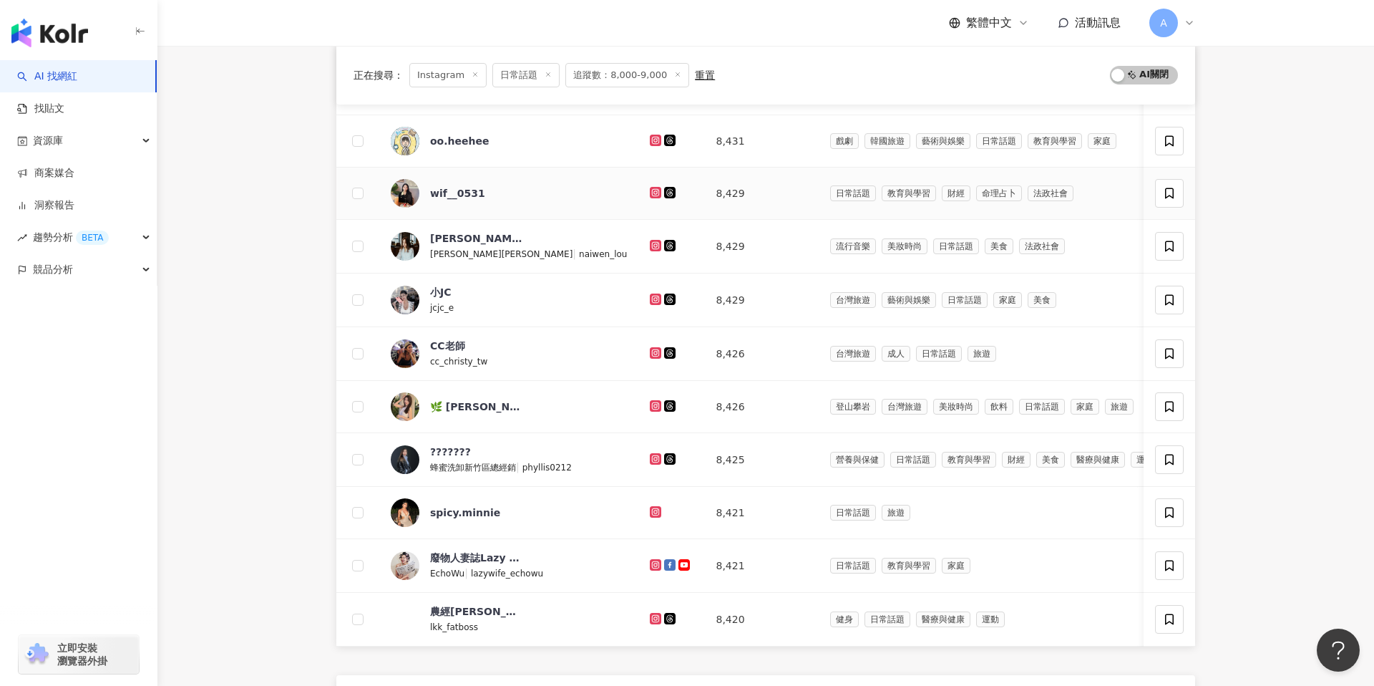
scroll to position [268, 0]
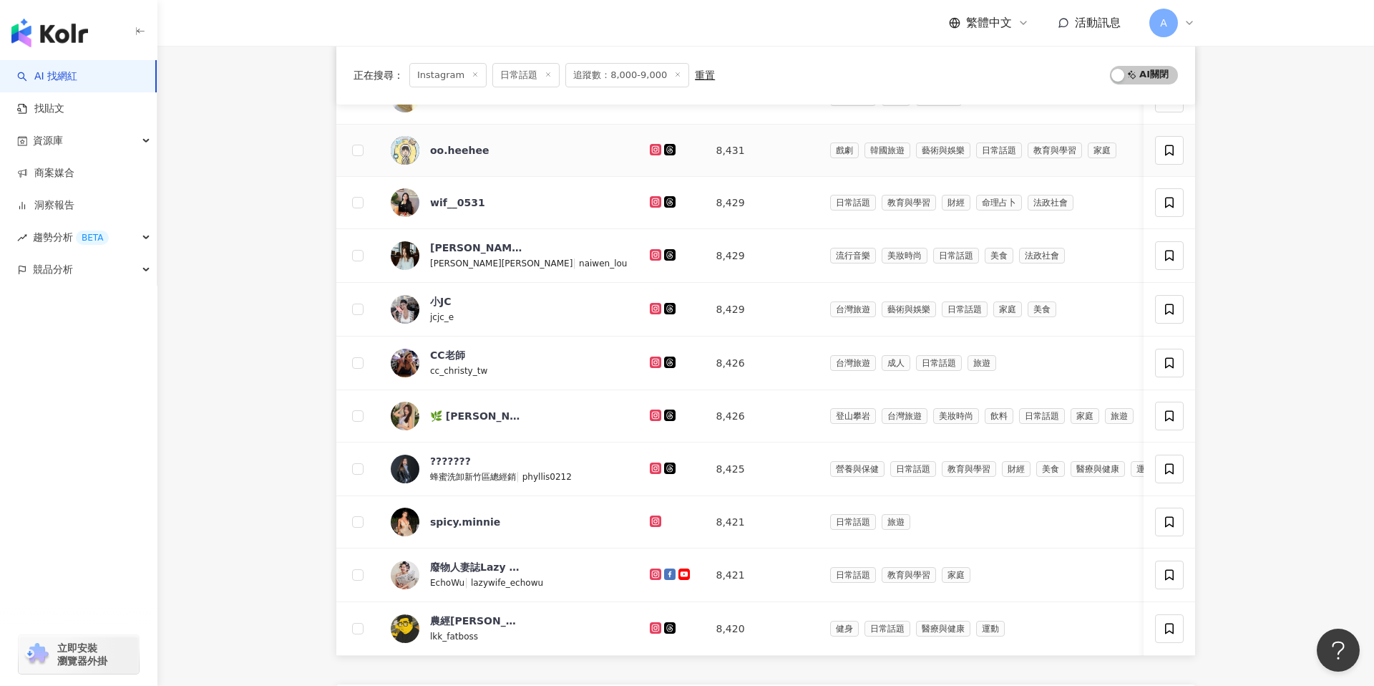
click at [653, 147] on icon at bounding box center [656, 149] width 6 height 6
click at [651, 198] on icon at bounding box center [655, 202] width 9 height 9
click at [651, 253] on icon at bounding box center [655, 255] width 9 height 9
click at [653, 309] on icon at bounding box center [656, 308] width 6 height 6
click at [653, 360] on icon at bounding box center [656, 362] width 6 height 6
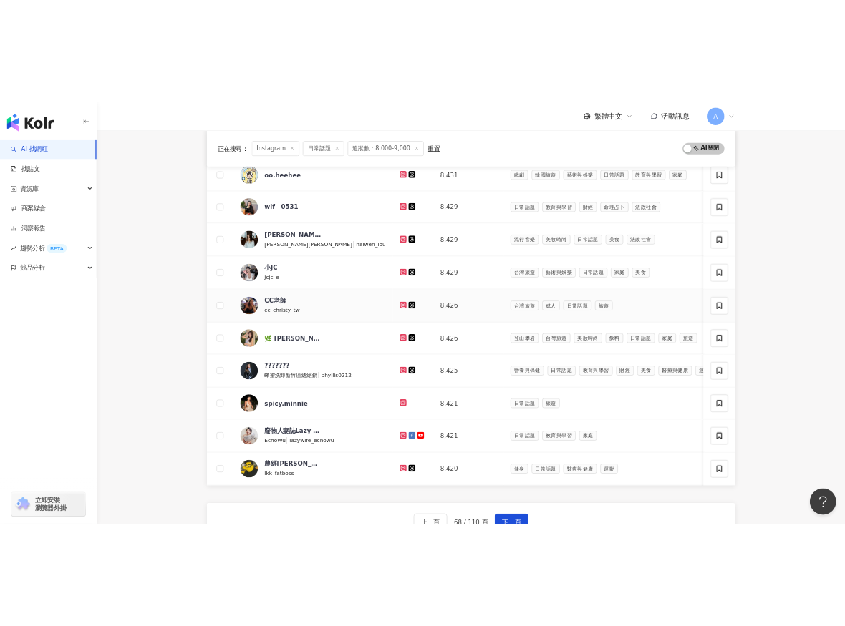
scroll to position [304, 0]
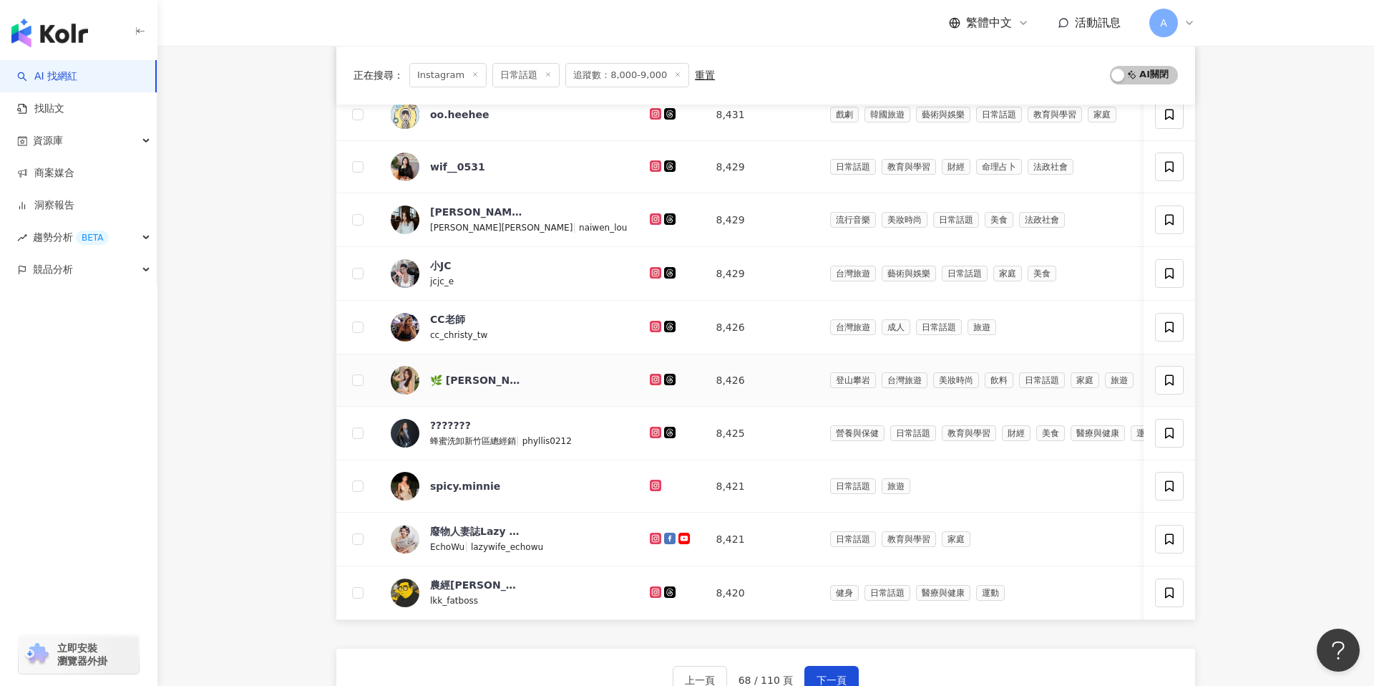
click at [650, 375] on icon at bounding box center [655, 379] width 11 height 11
click at [655, 432] on icon at bounding box center [656, 432] width 2 height 2
click at [650, 481] on icon at bounding box center [655, 485] width 11 height 11
click at [653, 538] on icon at bounding box center [656, 538] width 6 height 6
click at [650, 586] on icon at bounding box center [655, 591] width 11 height 11
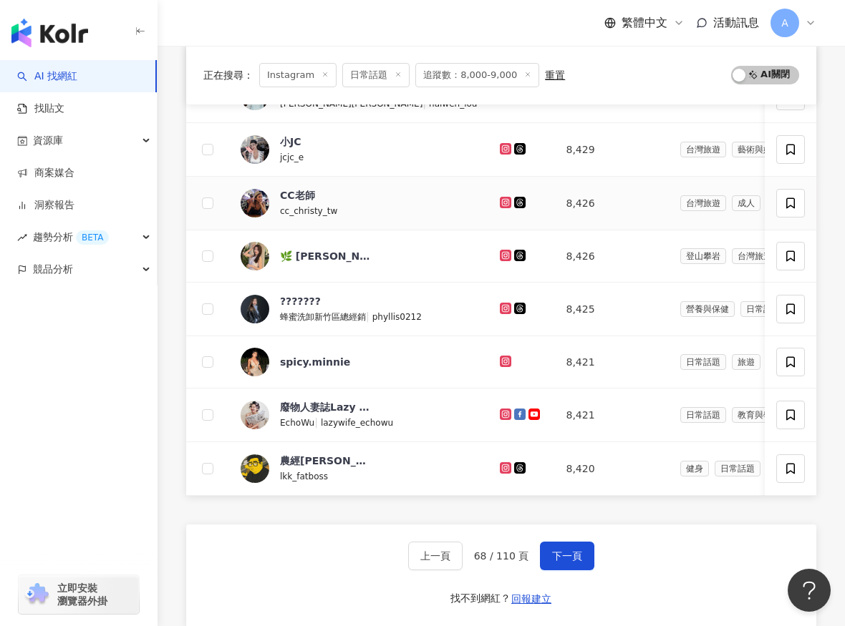
scroll to position [514, 0]
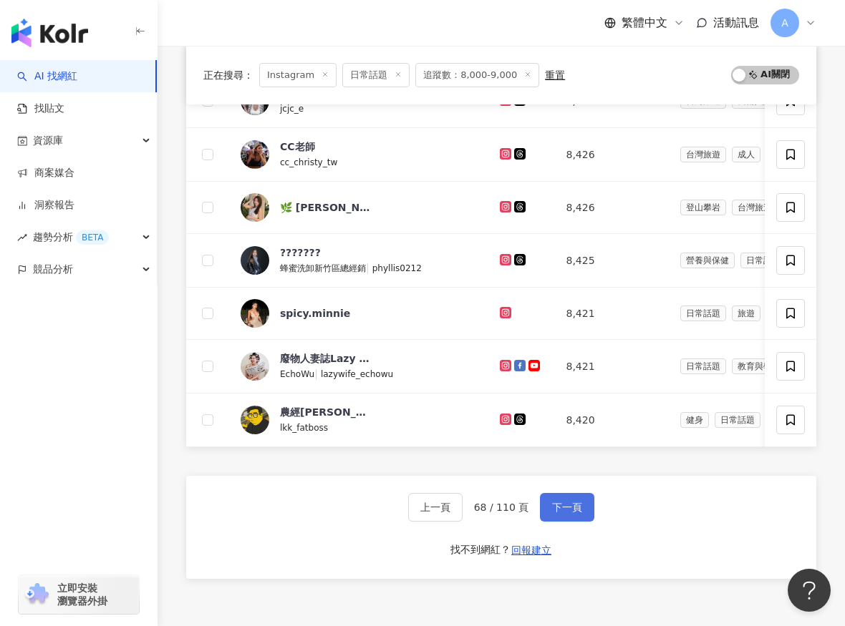
click at [547, 499] on button "下一頁" at bounding box center [567, 507] width 54 height 29
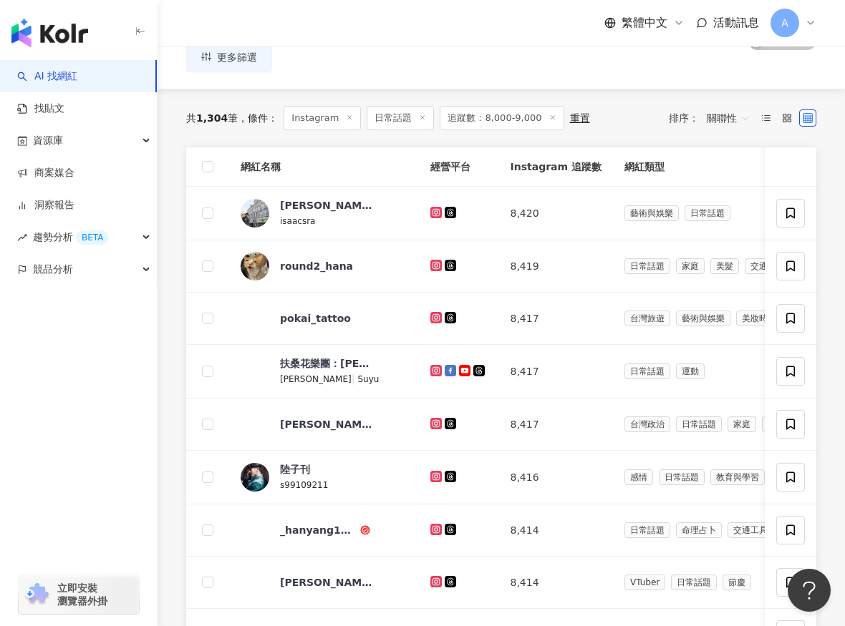
scroll to position [6, 0]
